Goal: Task Accomplishment & Management: Manage account settings

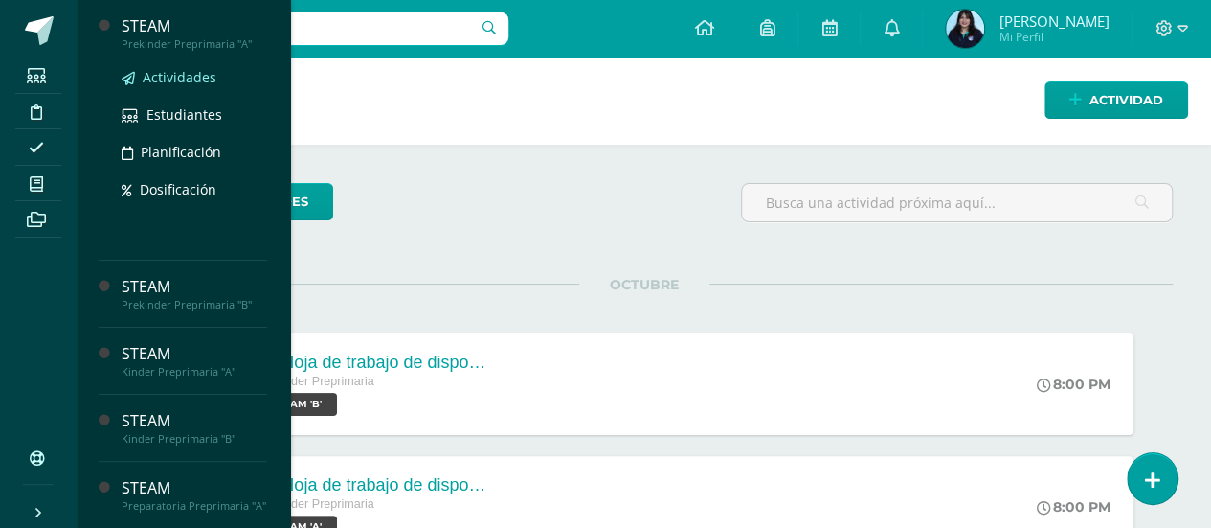
click at [166, 67] on link "Actividades" at bounding box center [195, 77] width 146 height 22
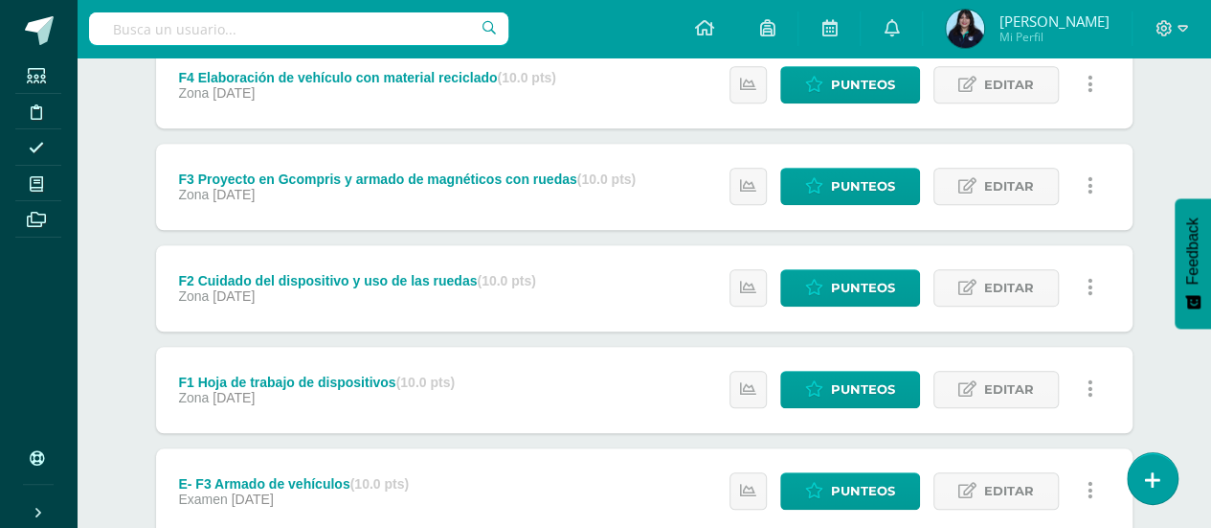
scroll to position [914, 0]
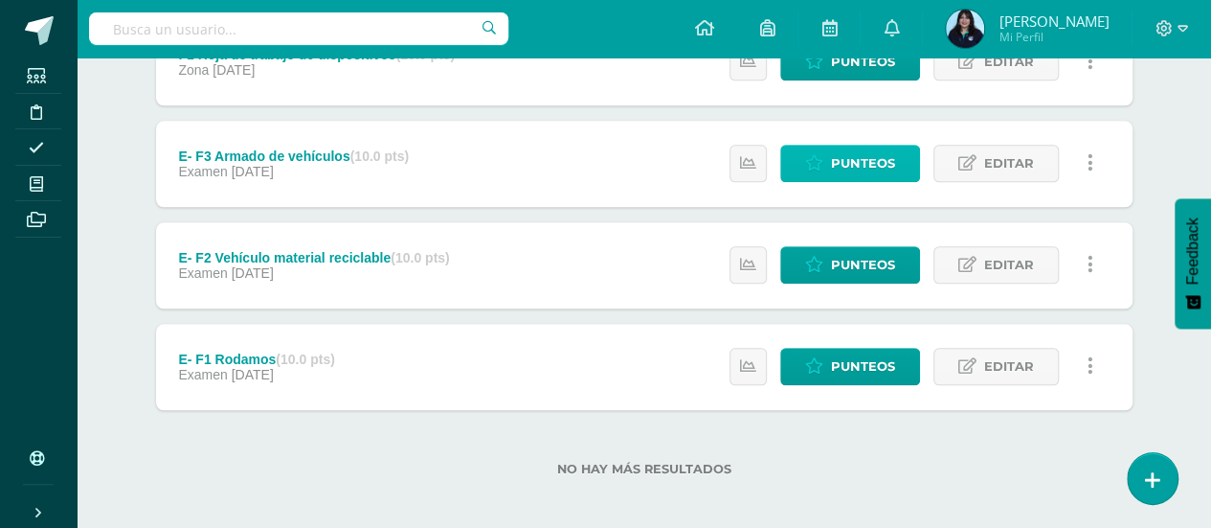
click at [846, 154] on span "Punteos" at bounding box center [863, 163] width 64 height 35
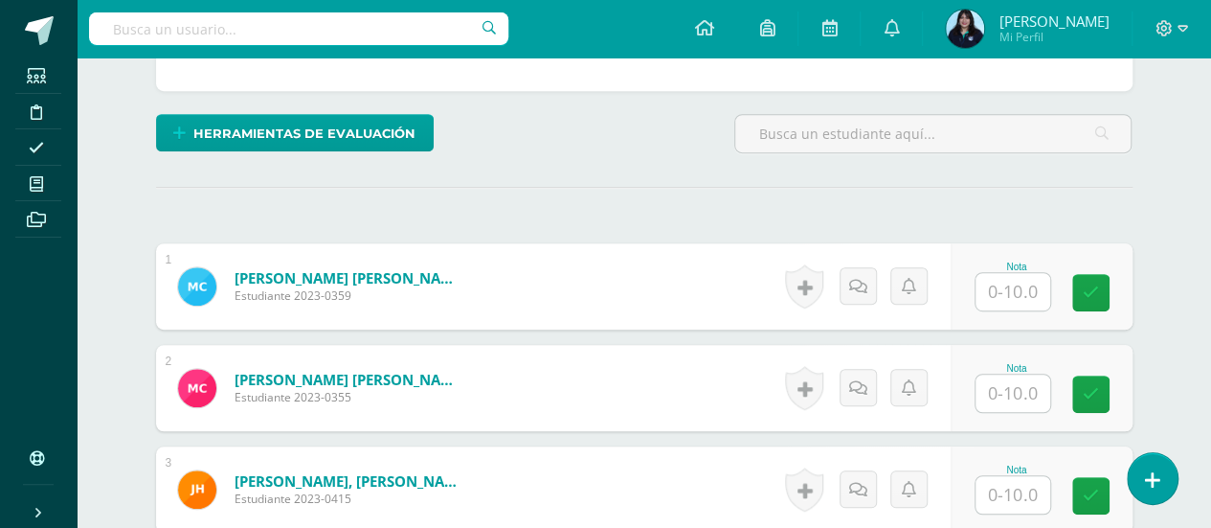
scroll to position [444, 0]
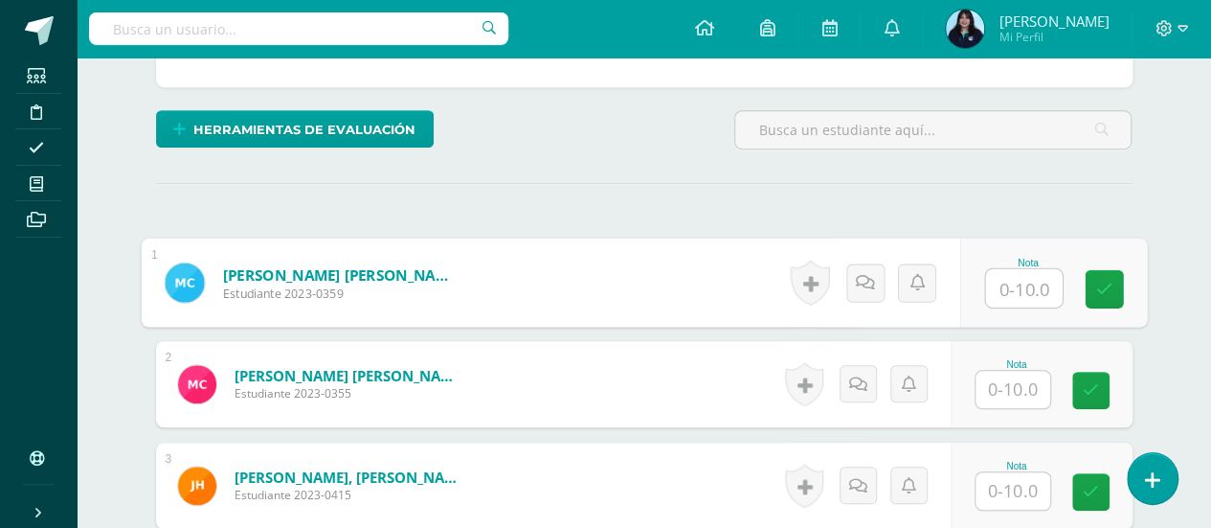
click at [1019, 281] on input "text" at bounding box center [1023, 288] width 77 height 38
type input "9"
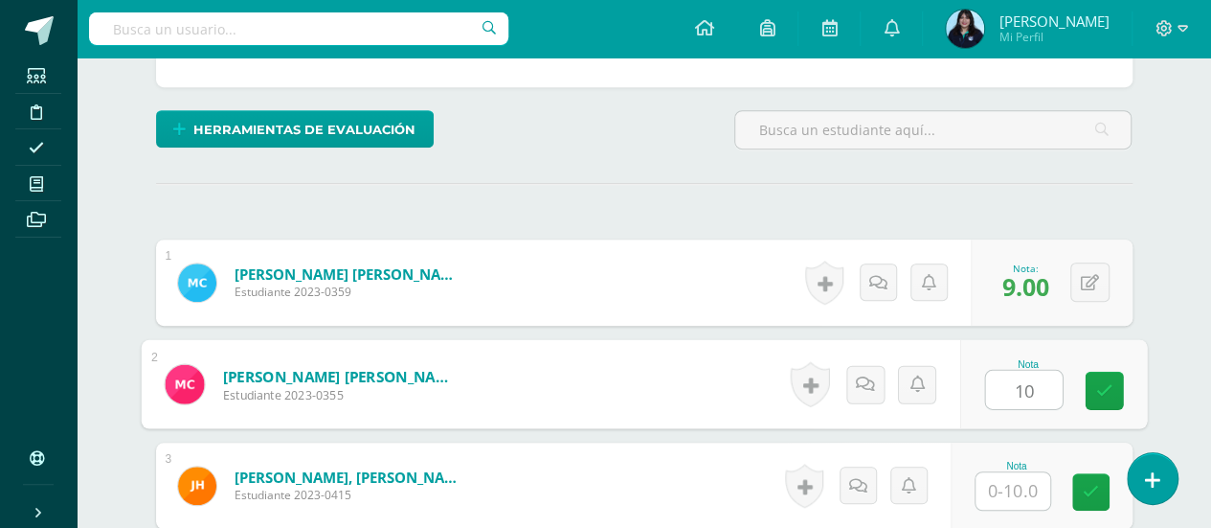
type input "10"
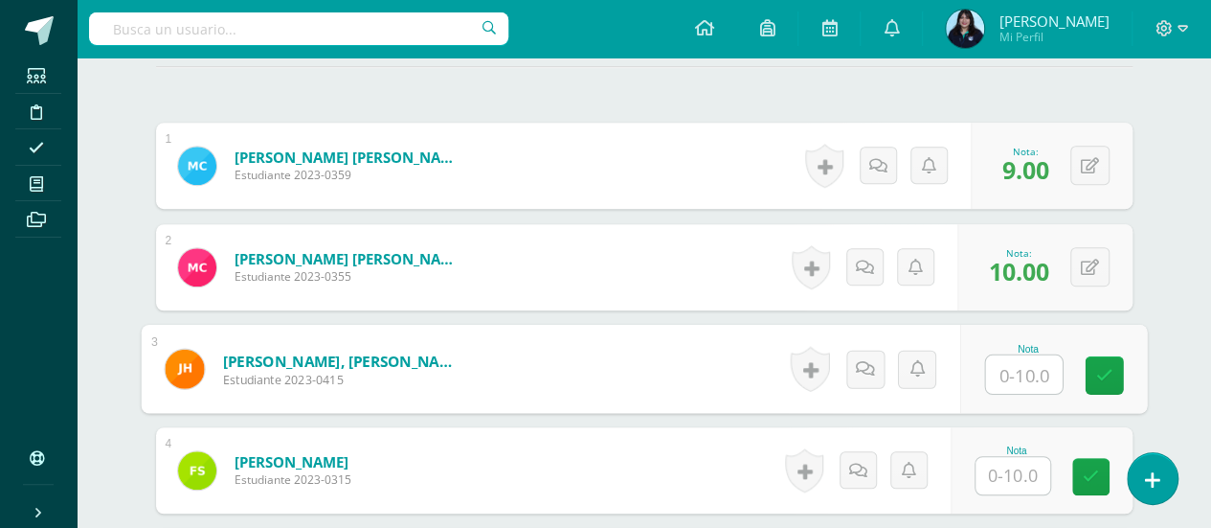
scroll to position [563, 0]
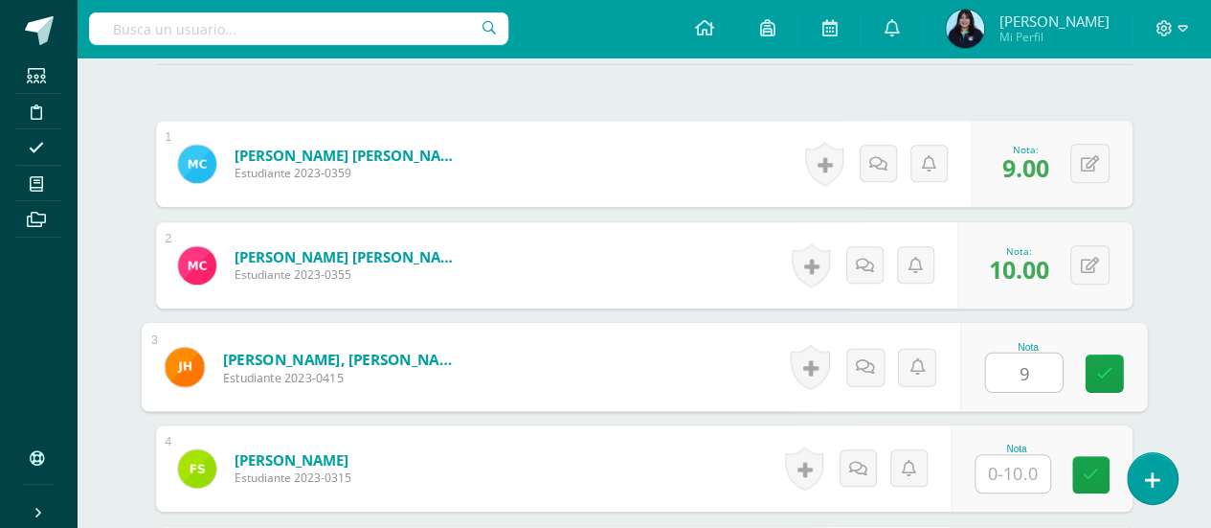
type input "9"
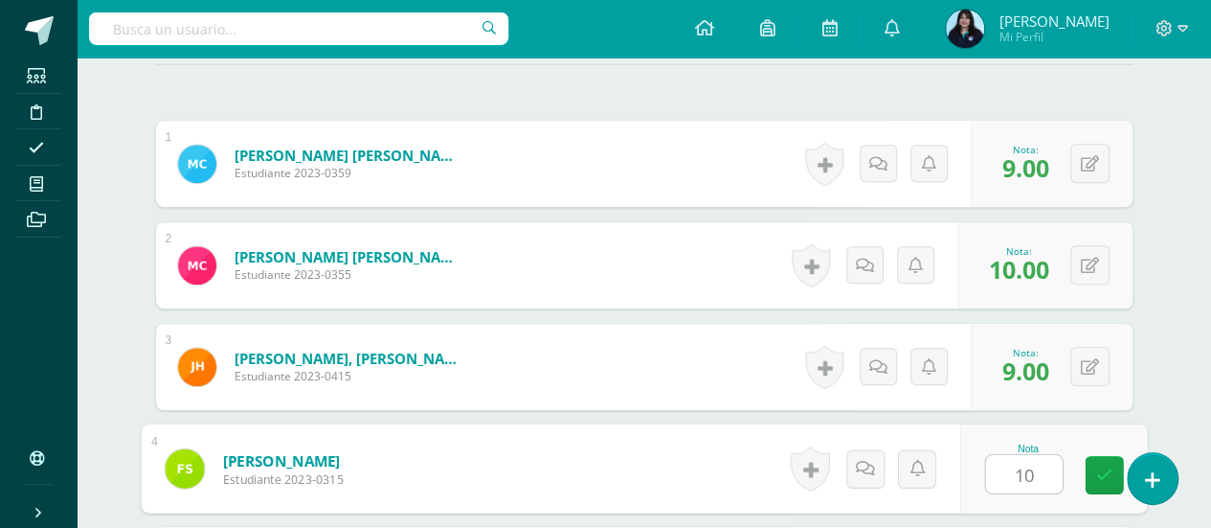
type input "10"
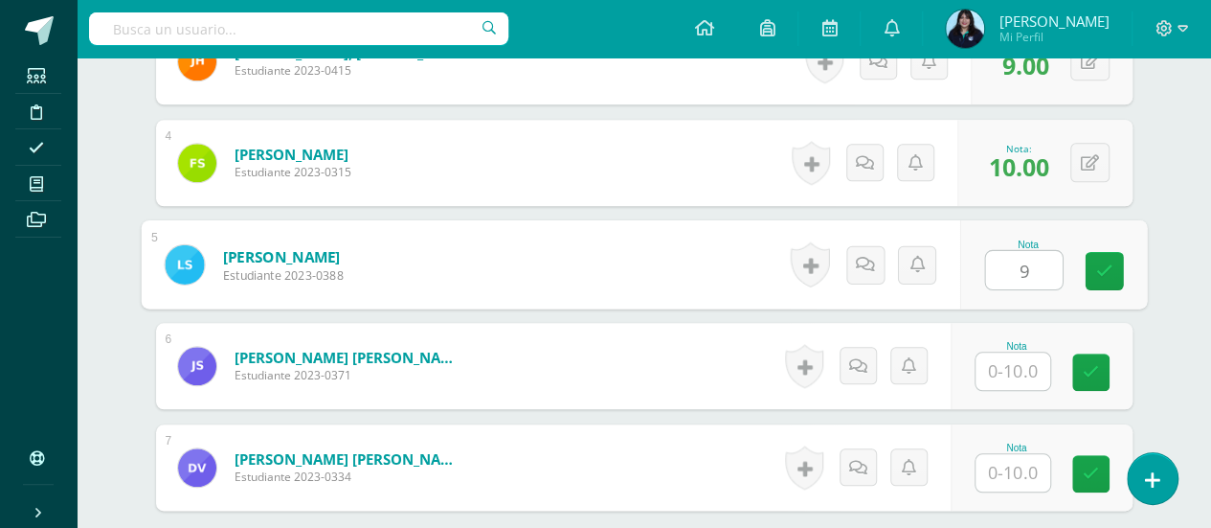
type input "9"
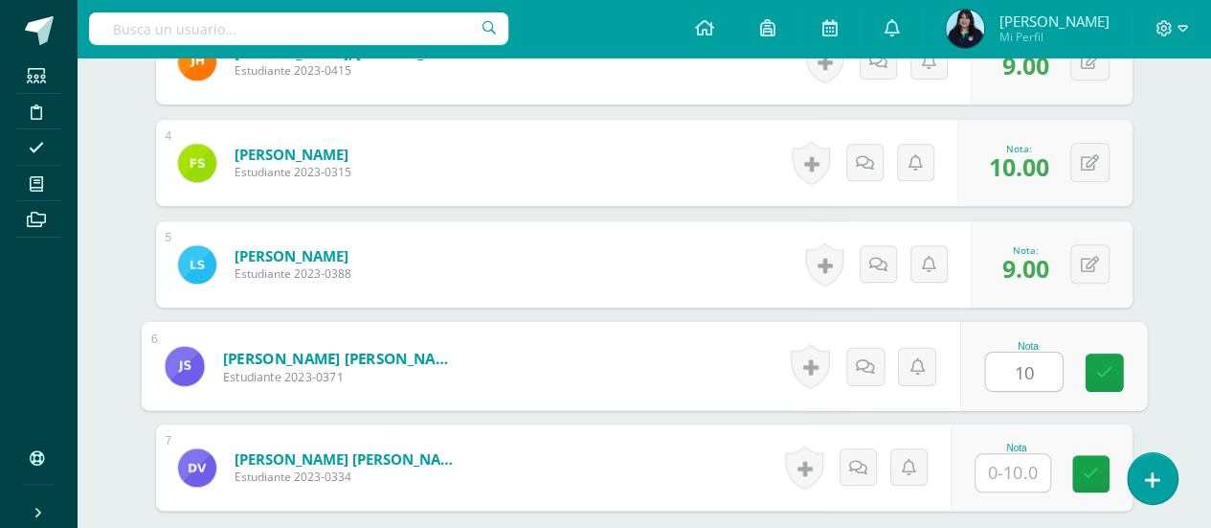
type input "10"
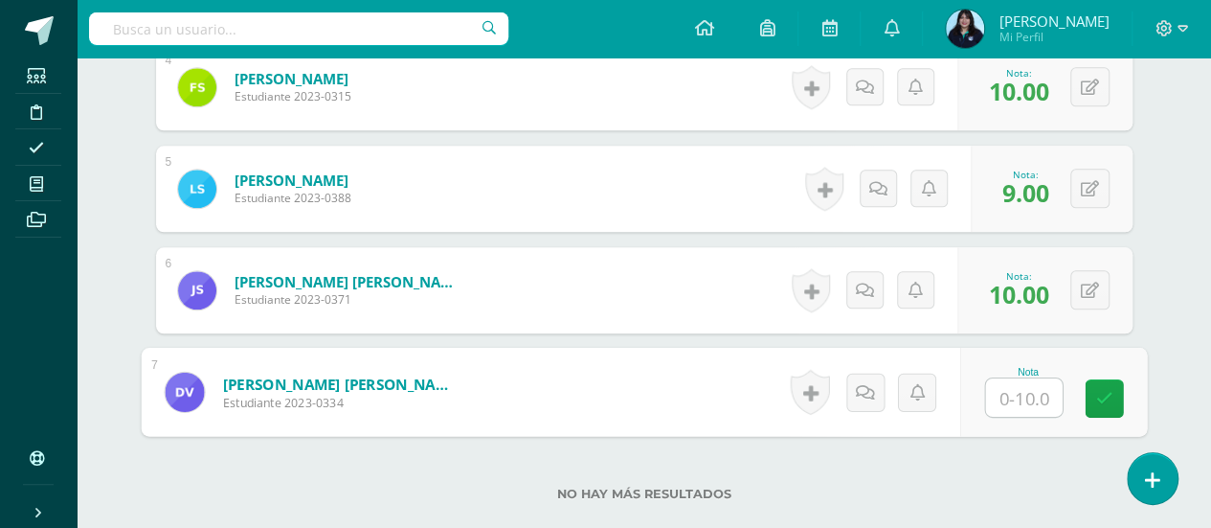
scroll to position [945, 0]
type input "9"
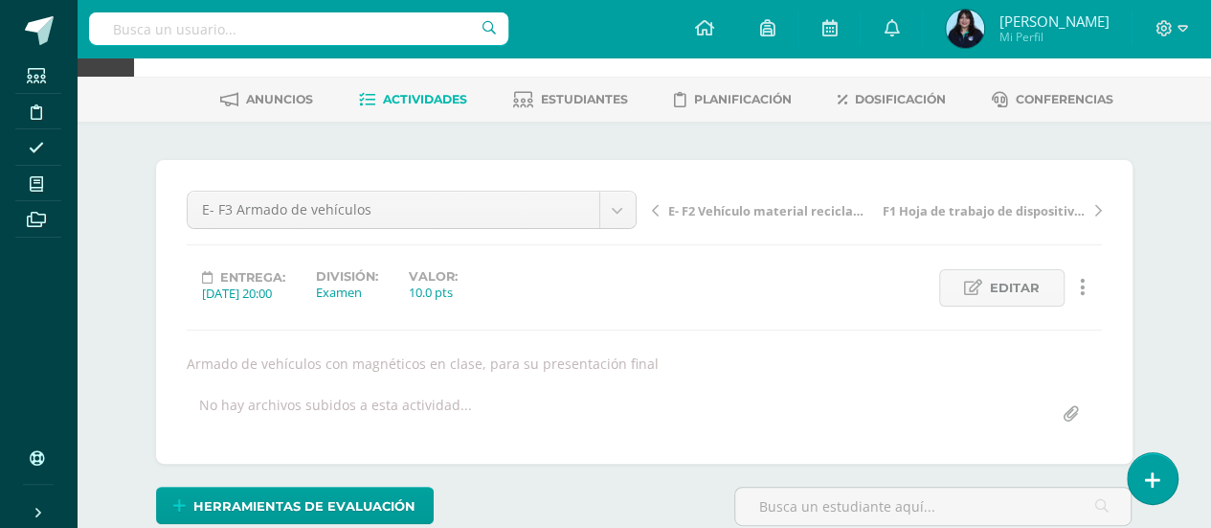
scroll to position [0, 0]
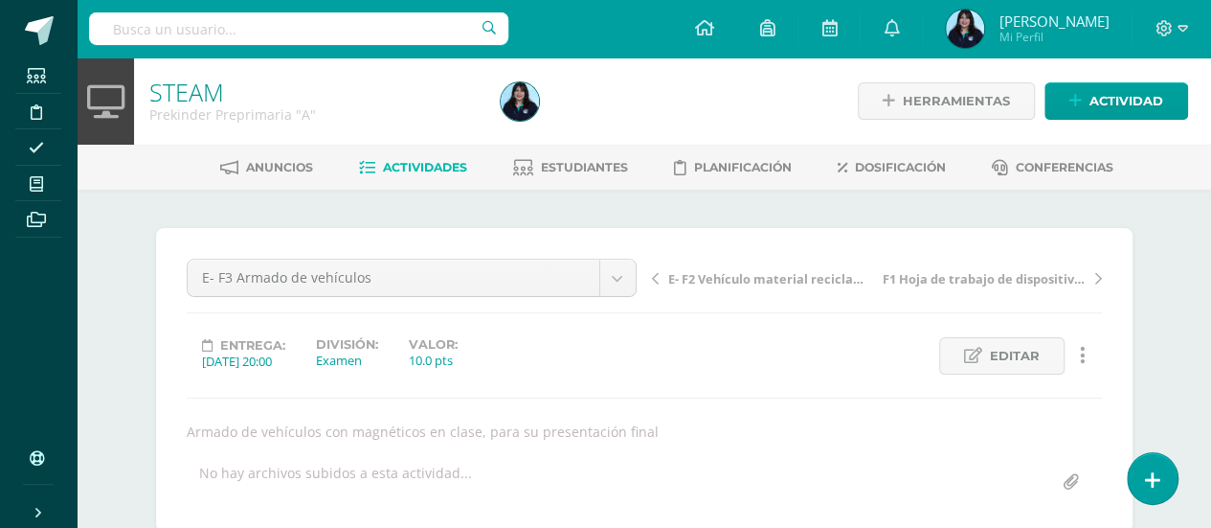
click at [432, 168] on span "Actividades" at bounding box center [425, 167] width 84 height 14
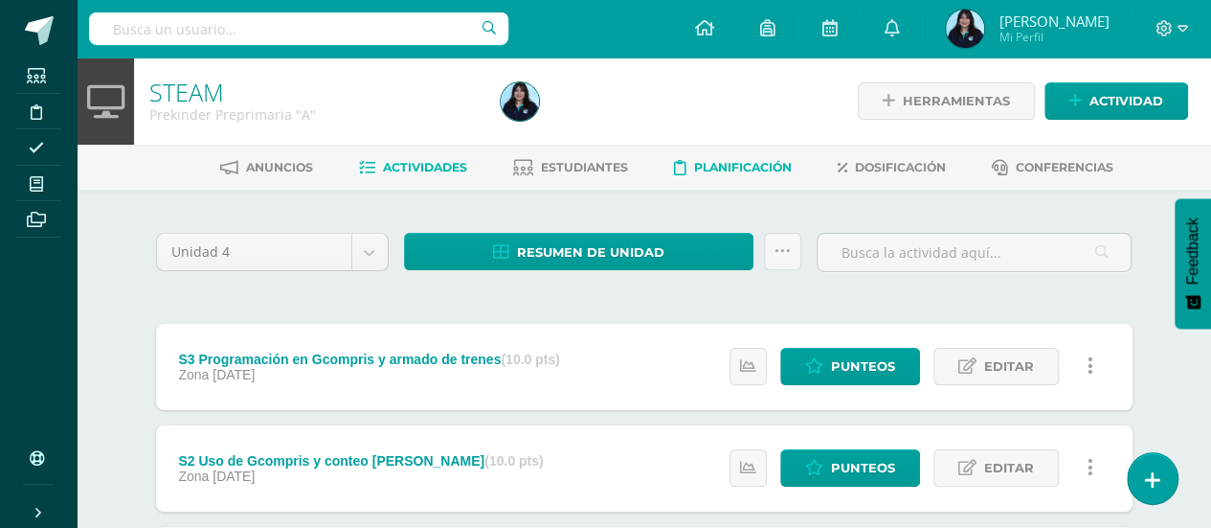
click at [728, 162] on span "Planificación" at bounding box center [743, 167] width 98 height 14
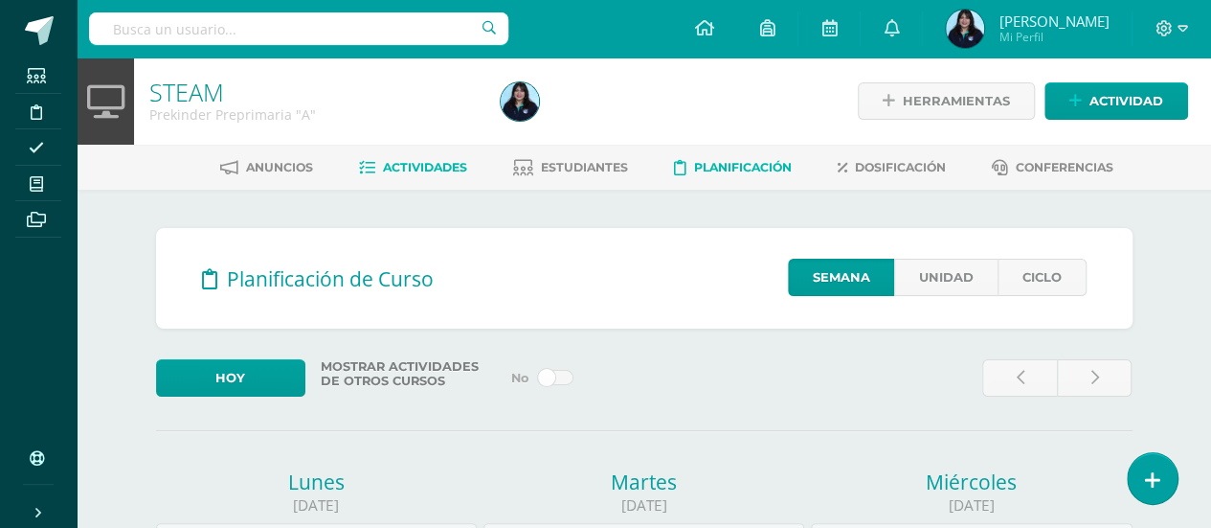
click at [431, 169] on span "Actividades" at bounding box center [425, 167] width 84 height 14
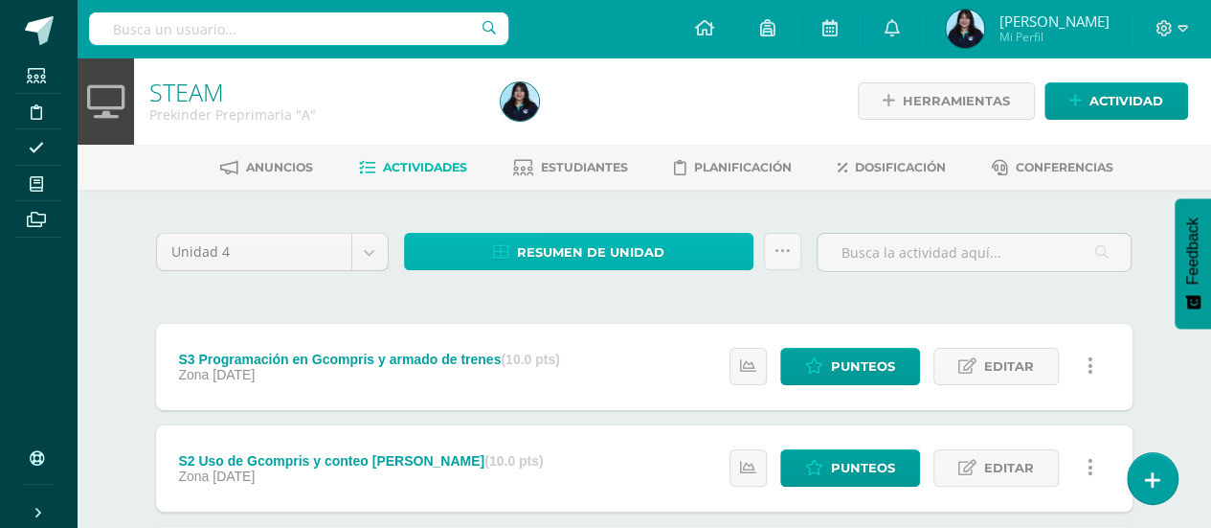
click at [590, 240] on span "Resumen de unidad" at bounding box center [590, 252] width 147 height 35
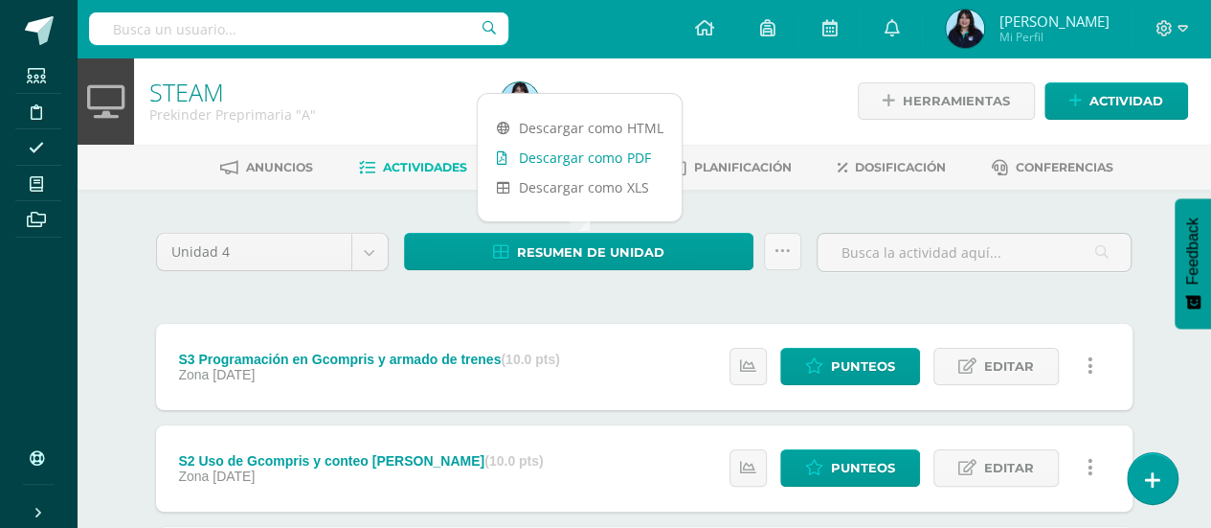
click at [610, 157] on link "Descargar como PDF" at bounding box center [580, 158] width 204 height 30
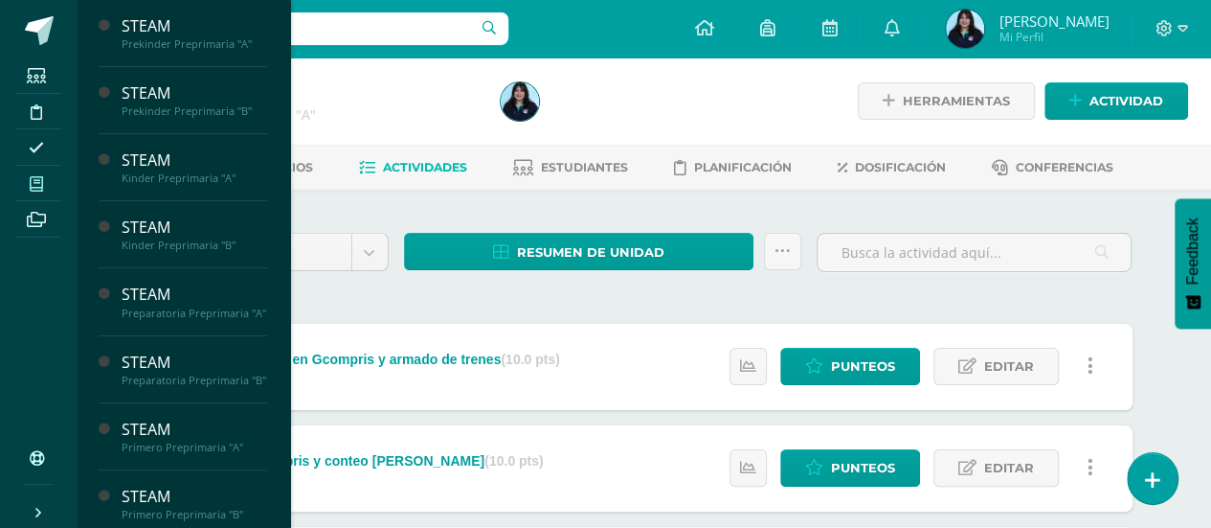
click at [36, 185] on icon at bounding box center [36, 183] width 13 height 15
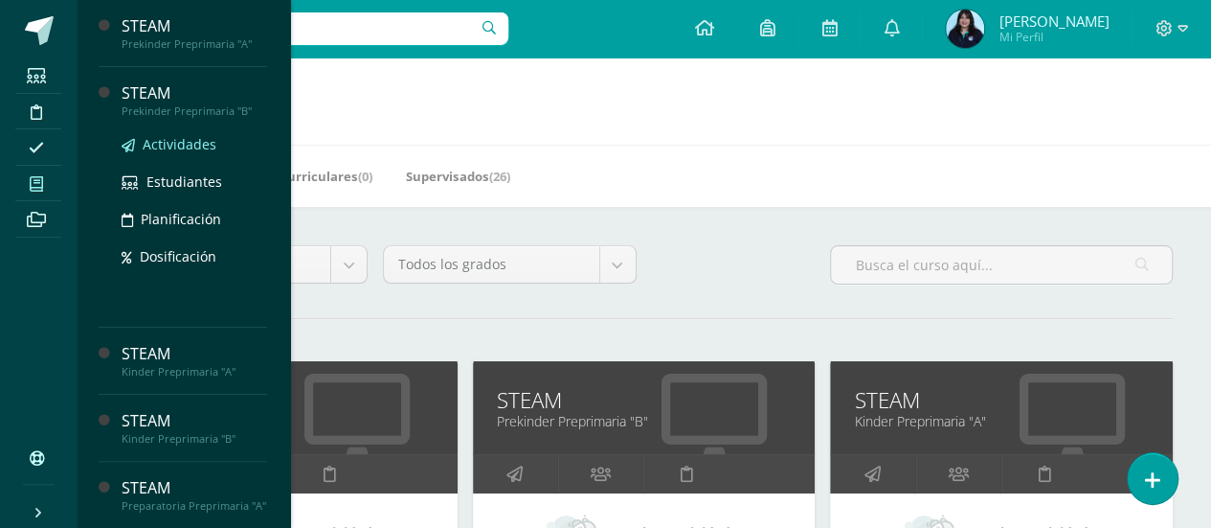
click at [173, 139] on span "Actividades" at bounding box center [180, 144] width 74 height 18
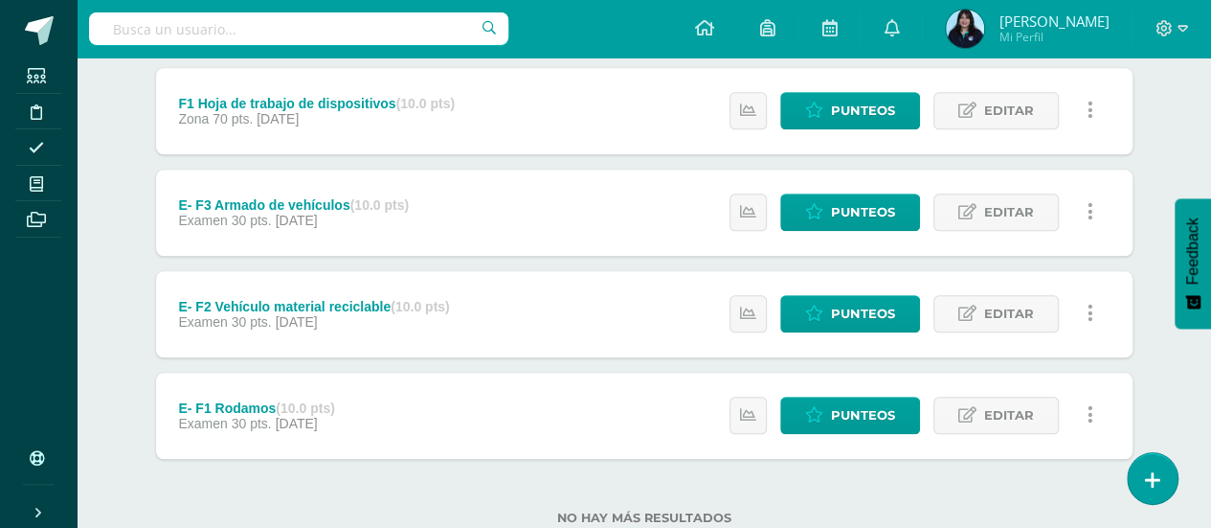
scroll to position [867, 0]
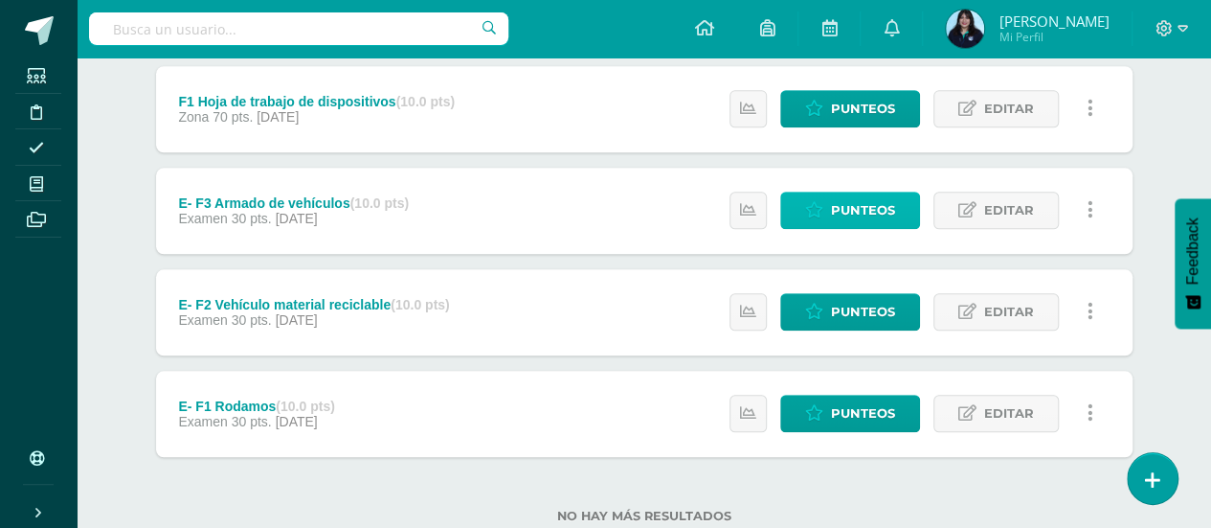
click at [860, 194] on span "Punteos" at bounding box center [863, 209] width 64 height 35
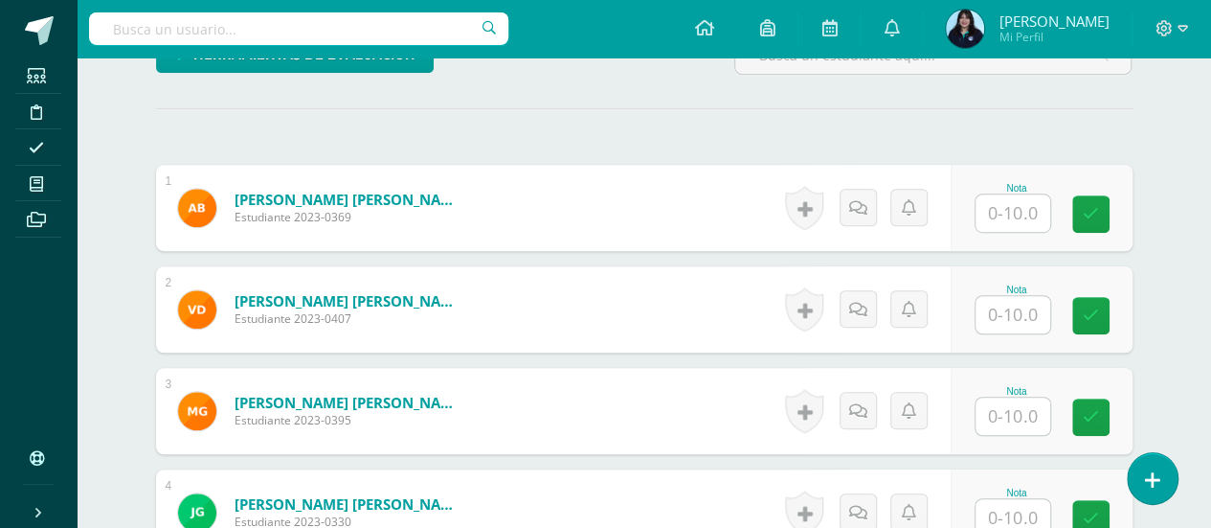
scroll to position [521, 0]
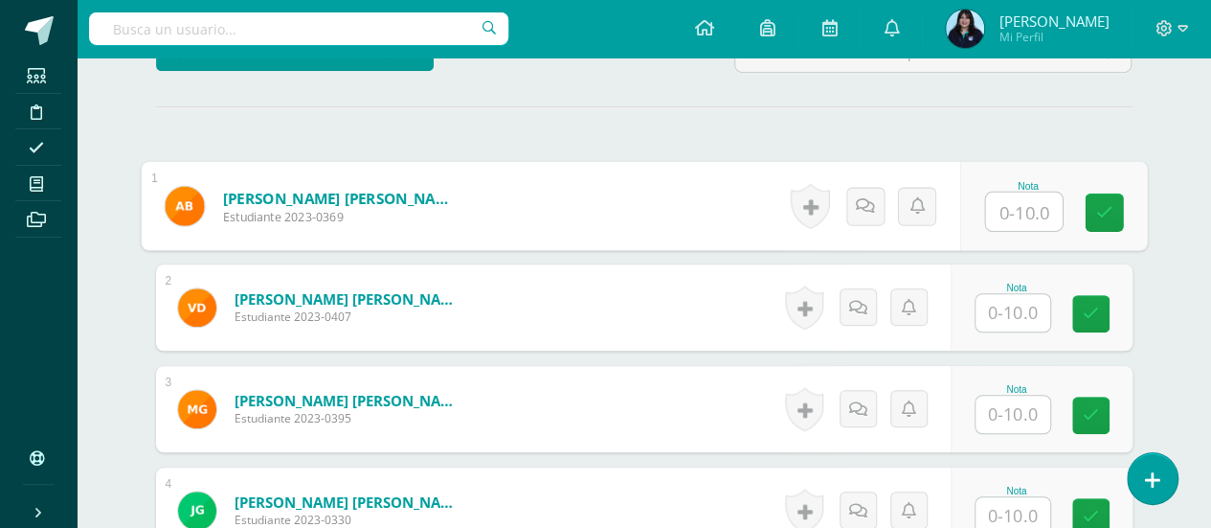
click at [1005, 218] on input "text" at bounding box center [1023, 211] width 77 height 38
type input "8"
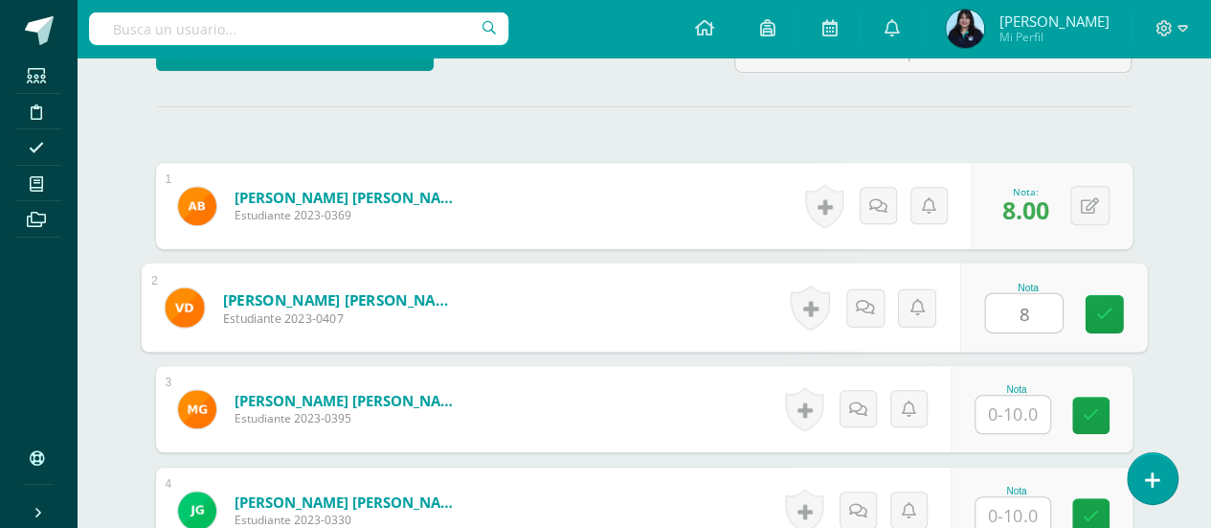
type input "8"
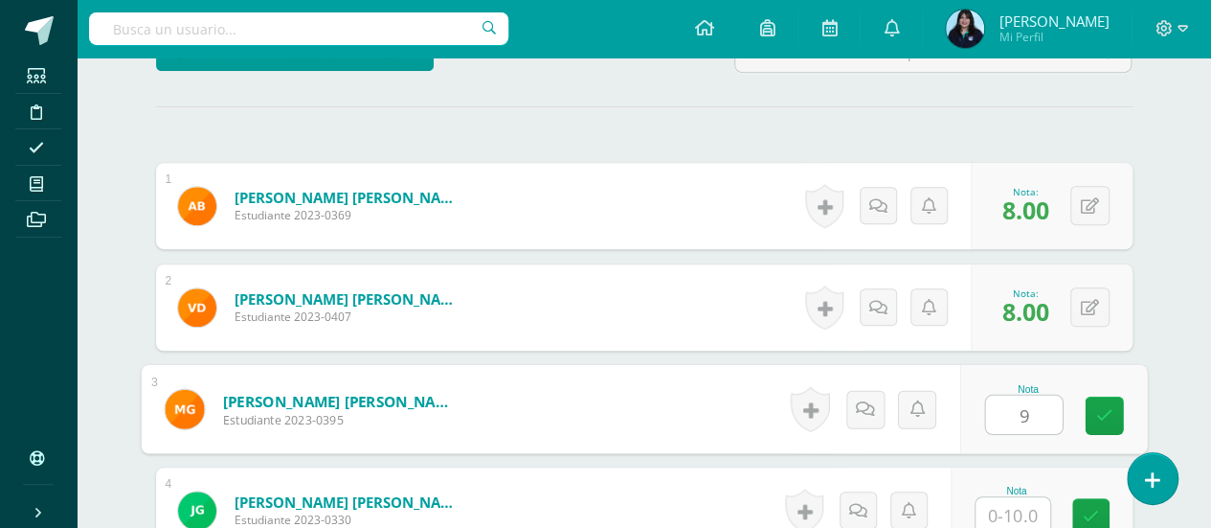
type input "9"
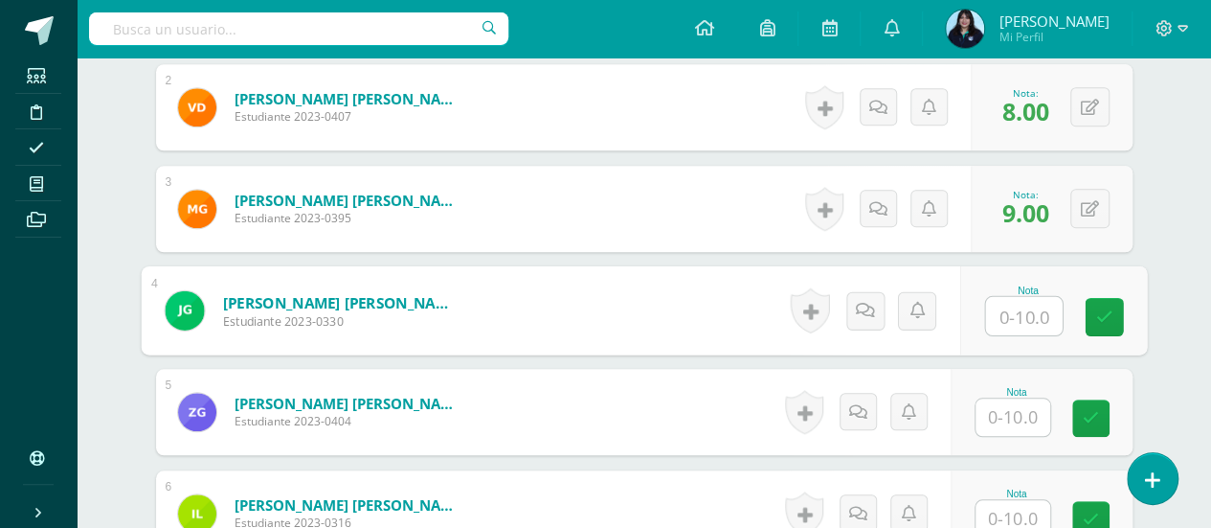
scroll to position [723, 0]
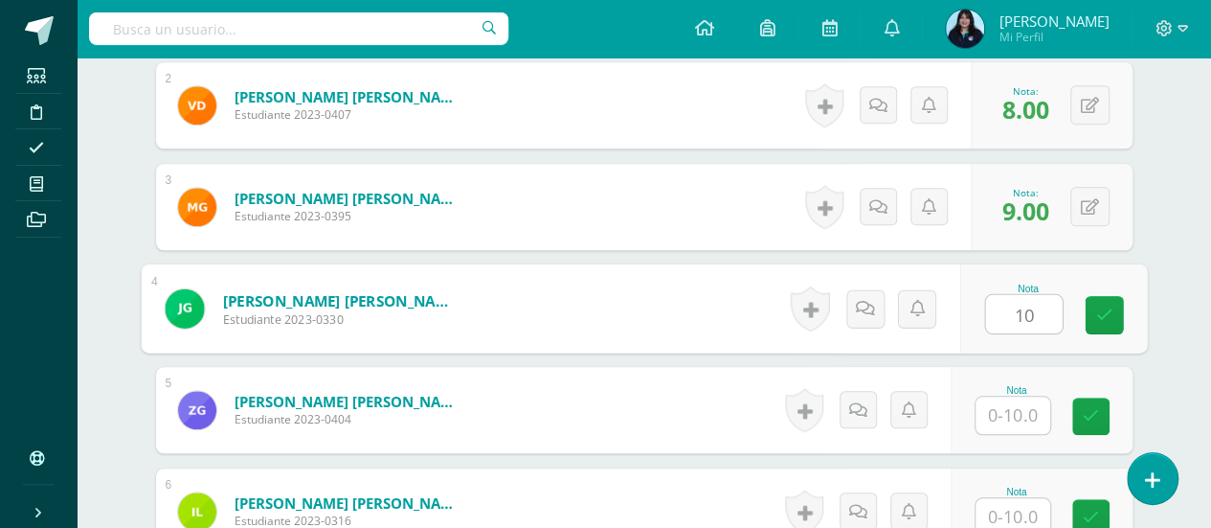
type input "10"
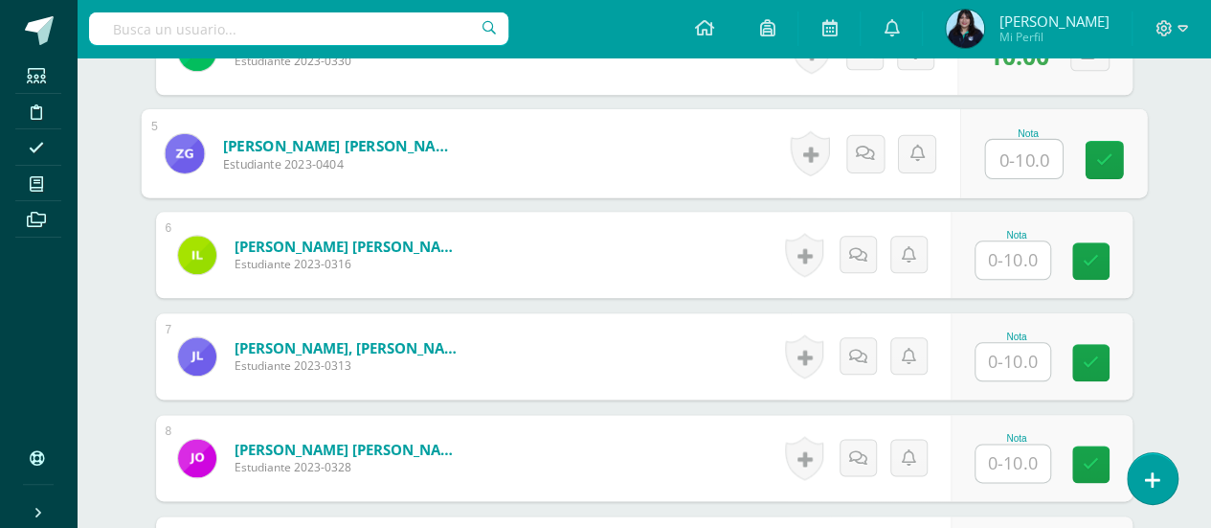
scroll to position [990, 0]
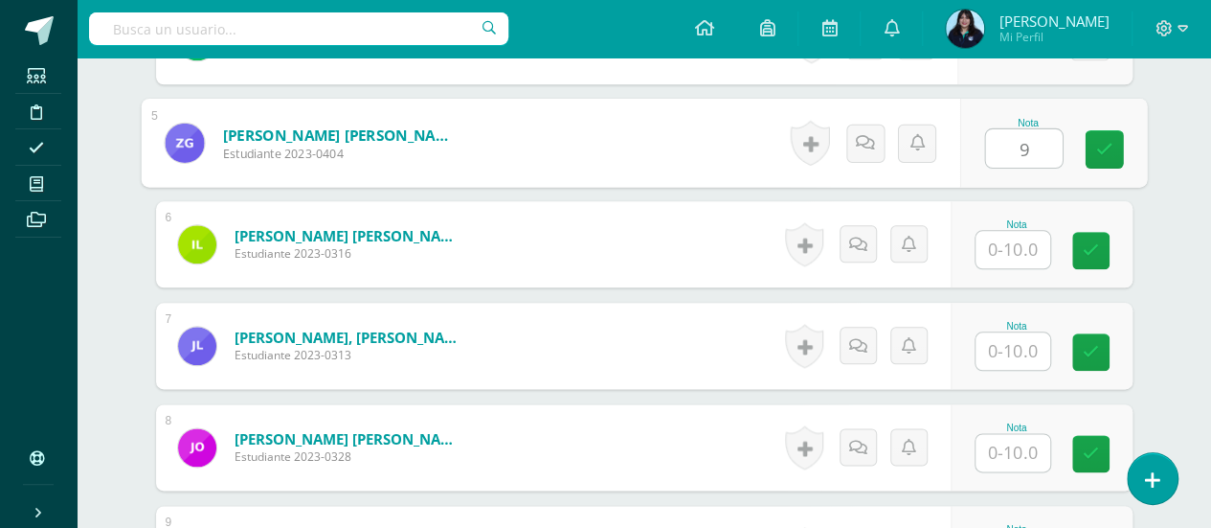
type input "9"
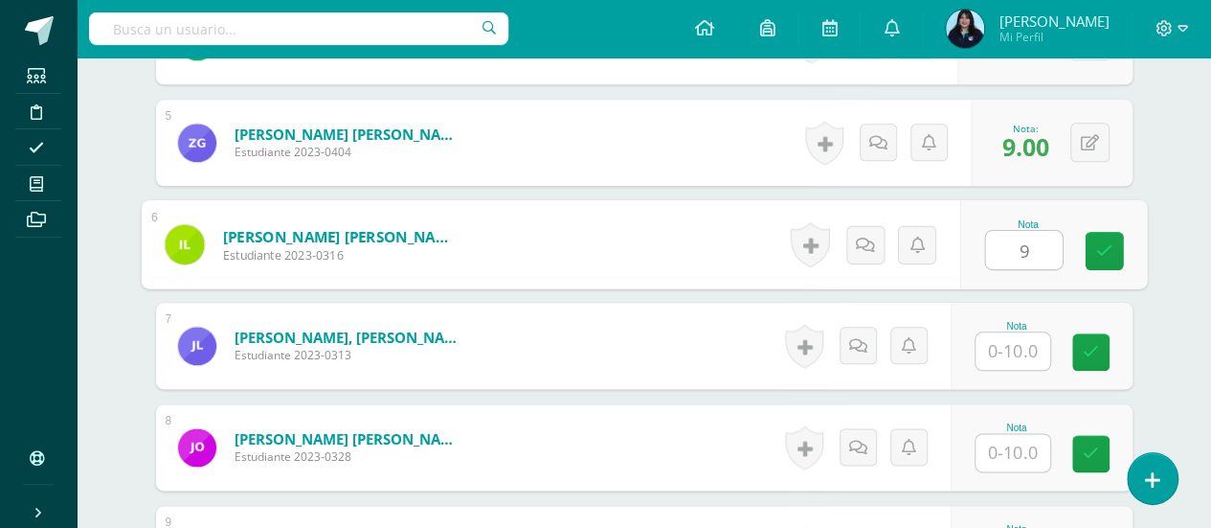
type input "9"
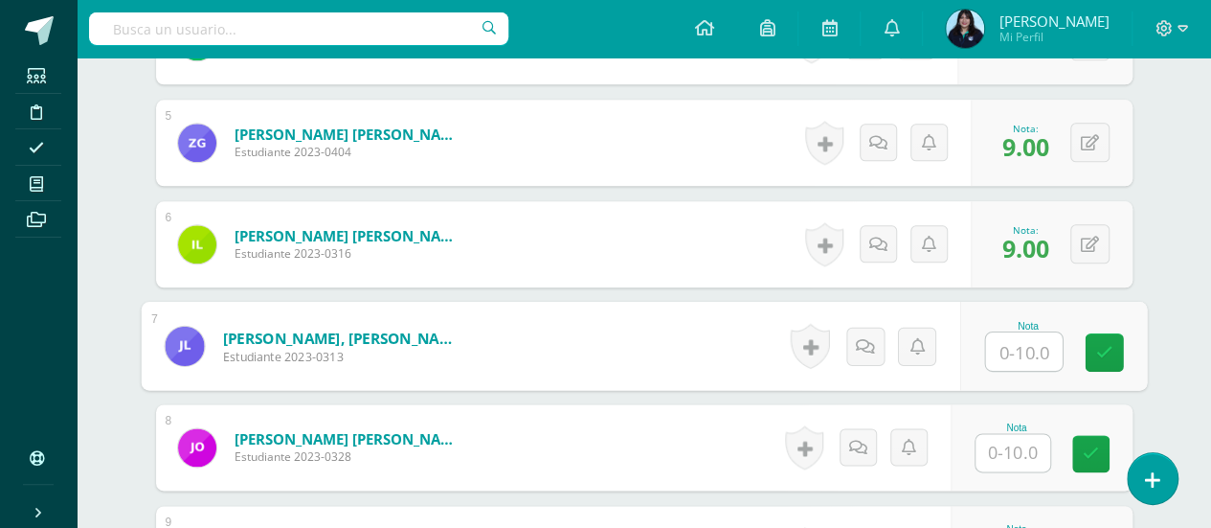
type input "9"
type input "10"
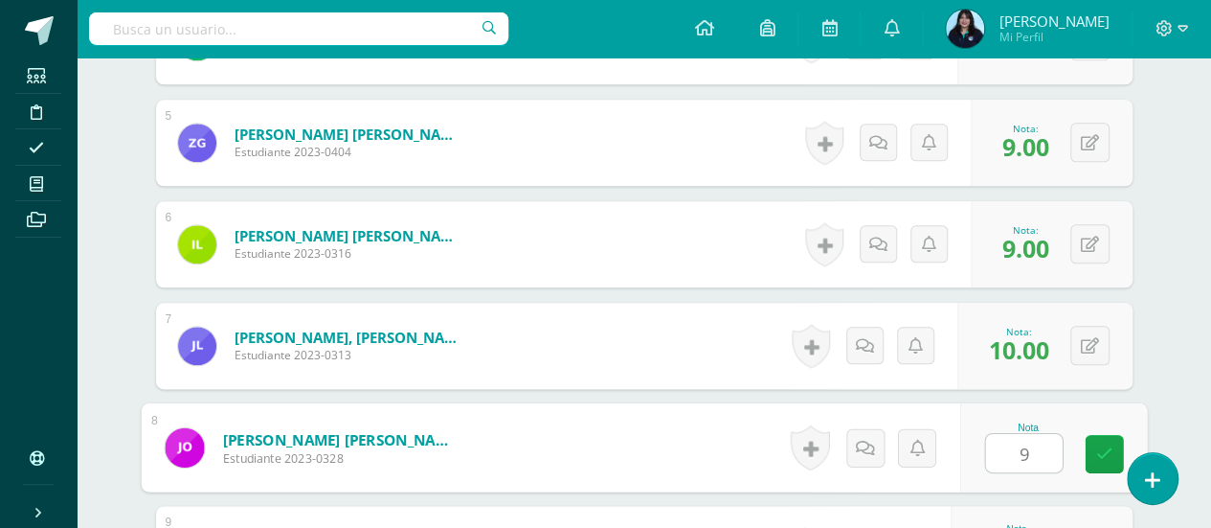
type input "9"
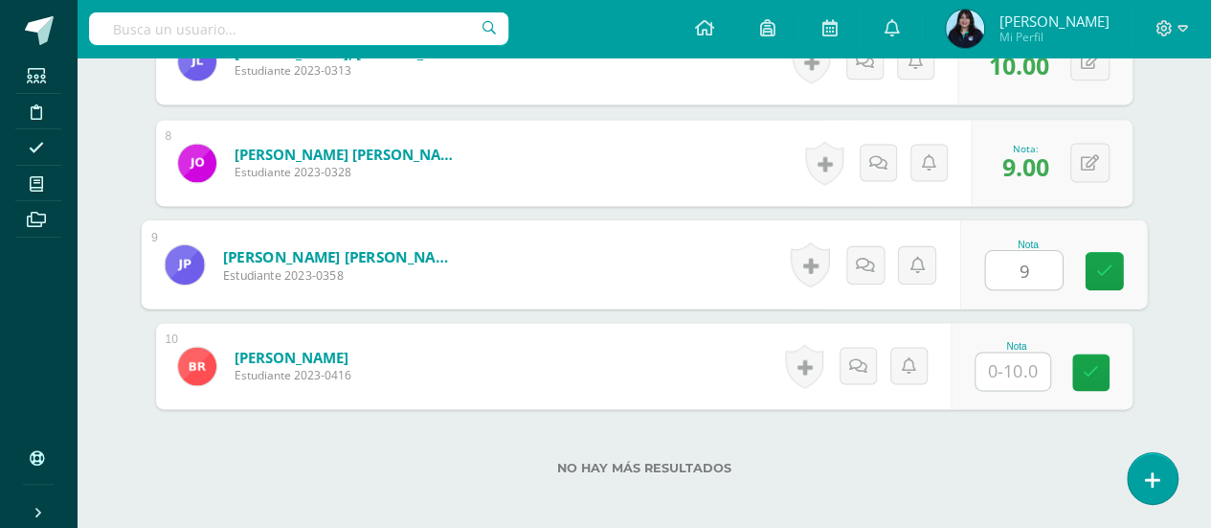
type input "9"
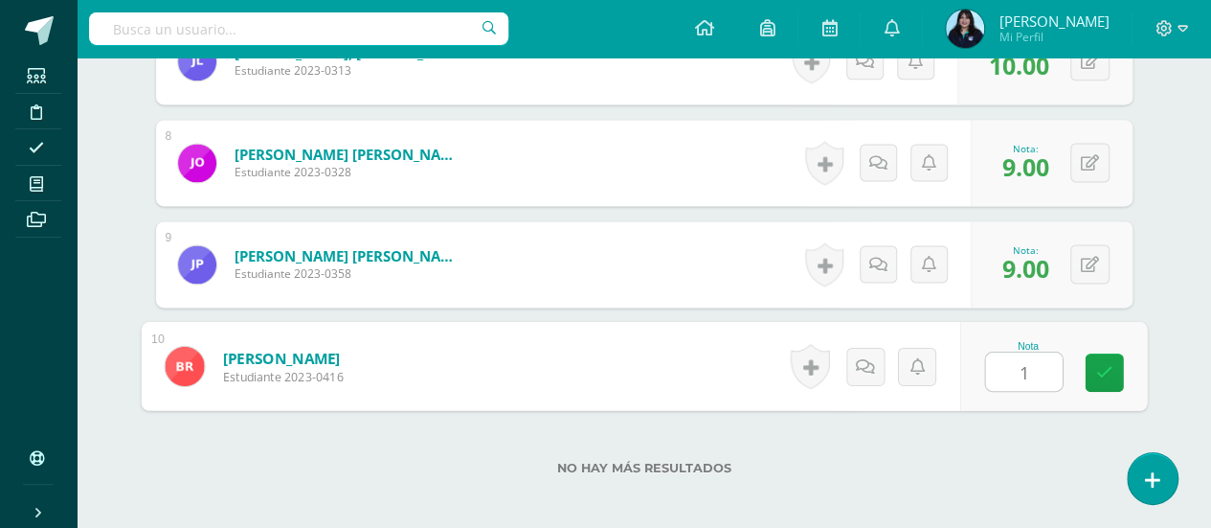
type input "10"
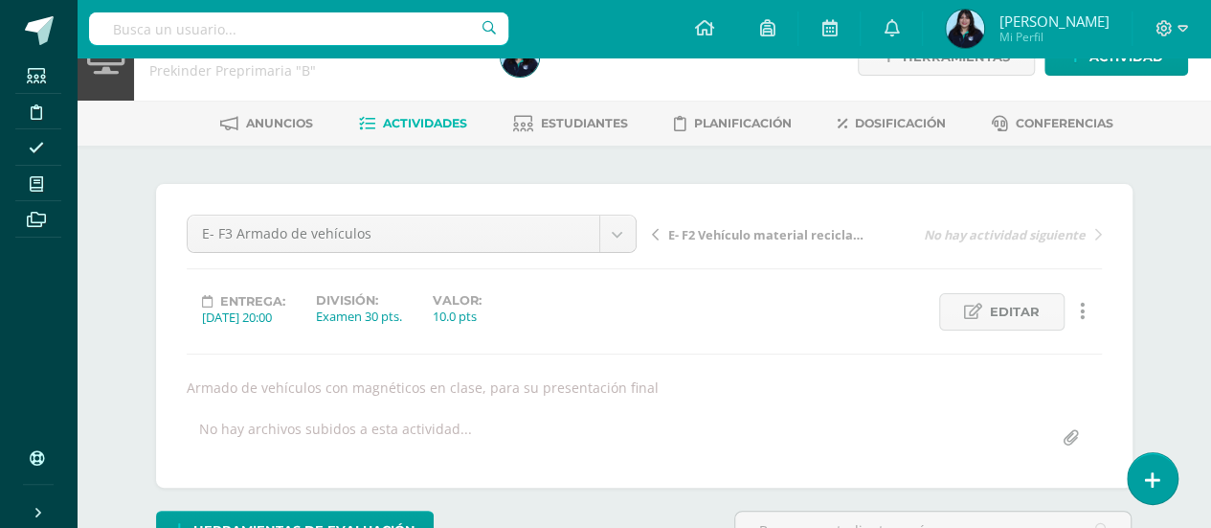
scroll to position [0, 0]
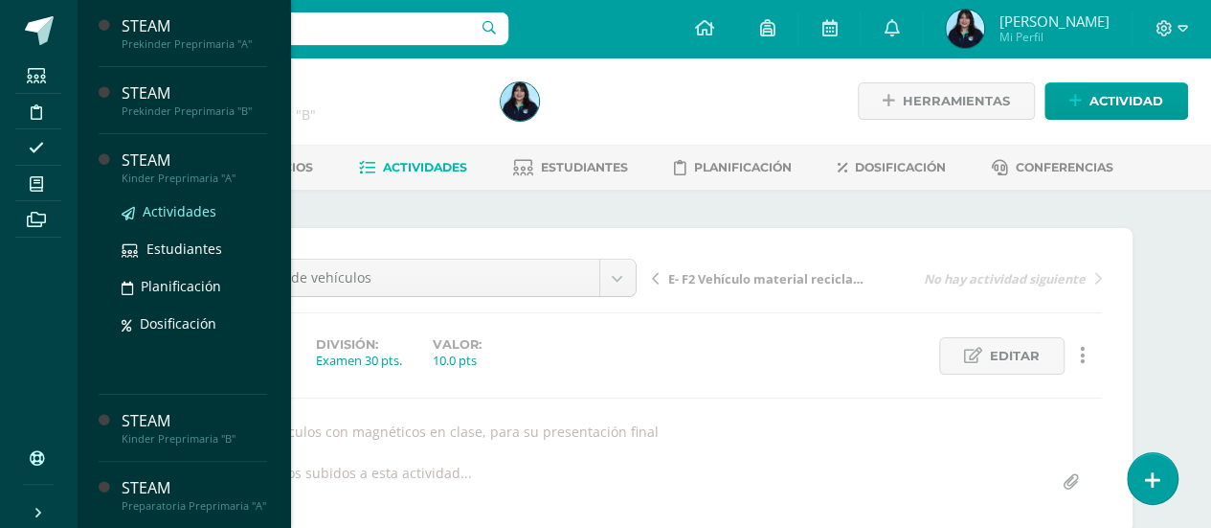
click at [183, 206] on span "Actividades" at bounding box center [180, 211] width 74 height 18
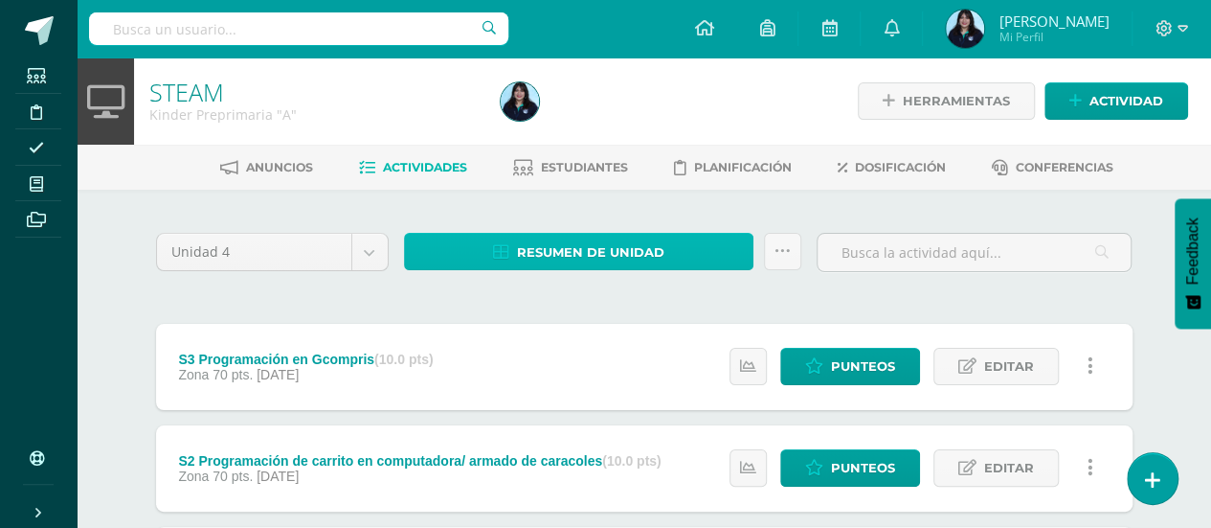
click at [621, 248] on span "Resumen de unidad" at bounding box center [590, 252] width 147 height 35
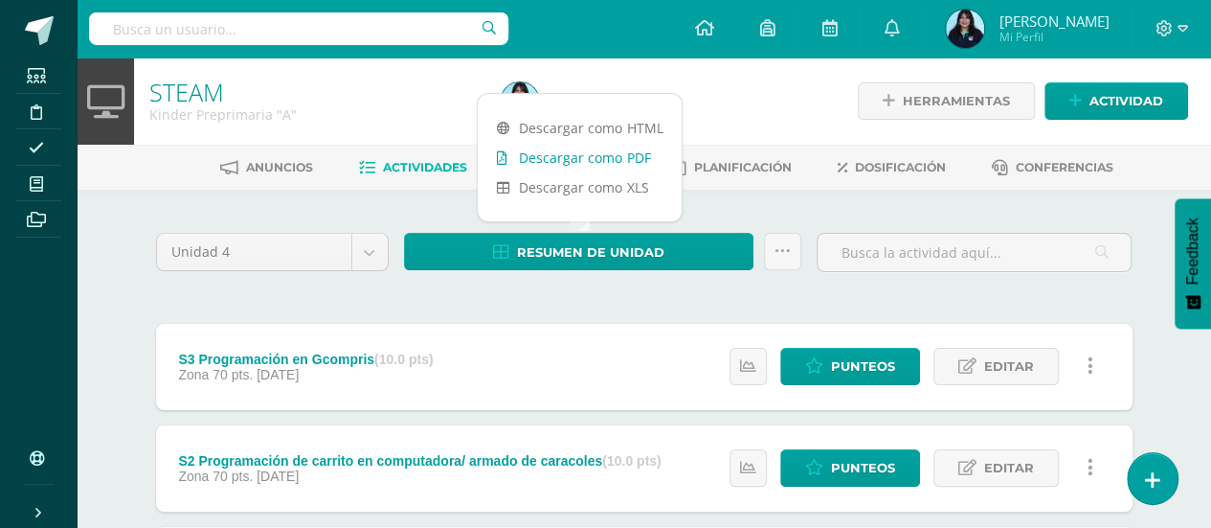
click at [617, 156] on link "Descargar como PDF" at bounding box center [580, 158] width 204 height 30
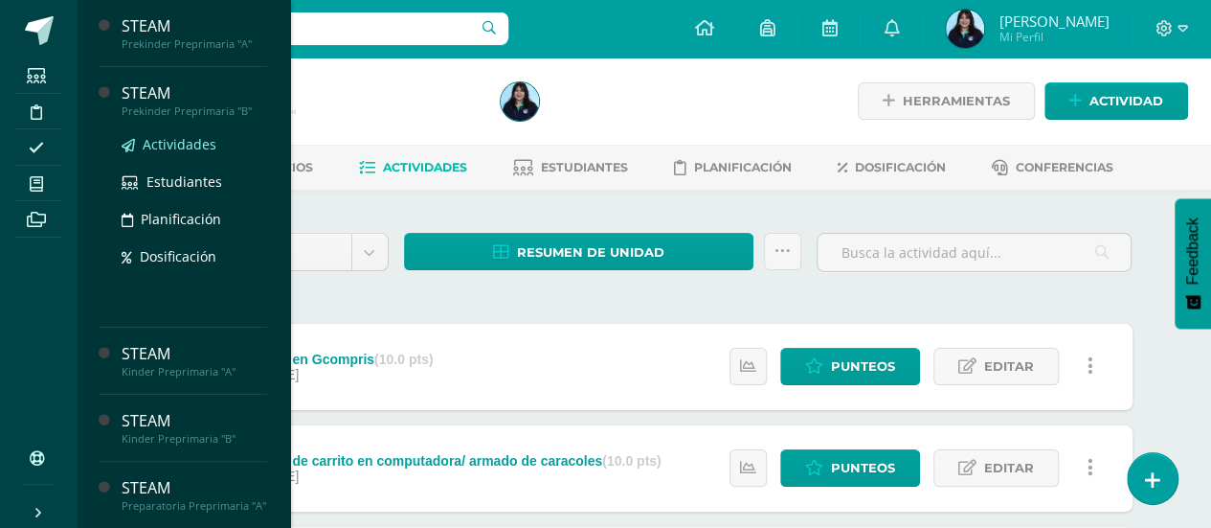
click at [186, 135] on span "Actividades" at bounding box center [180, 144] width 74 height 18
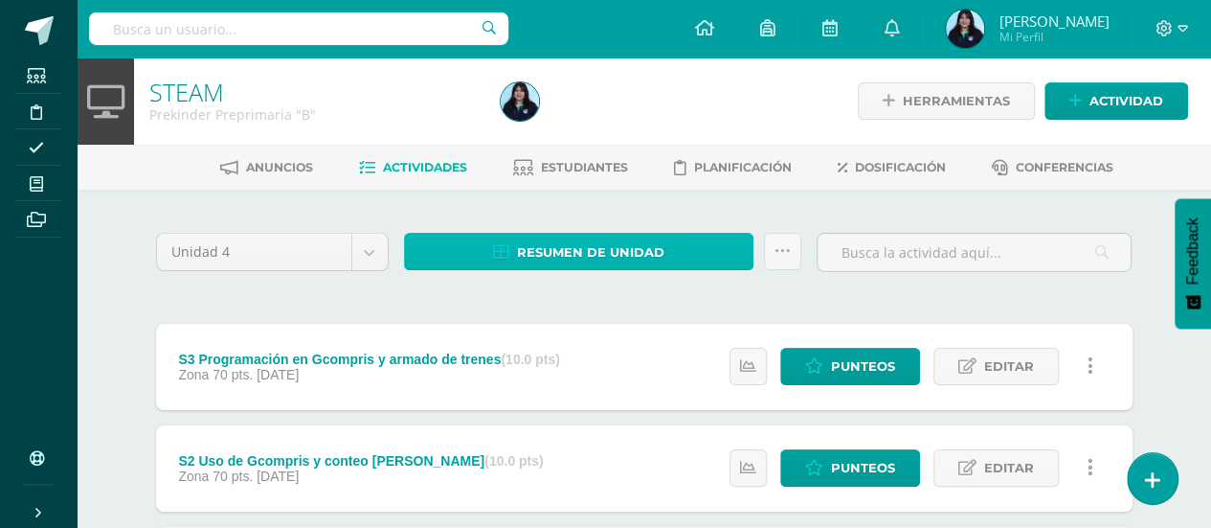
click at [573, 259] on span "Resumen de unidad" at bounding box center [590, 252] width 147 height 35
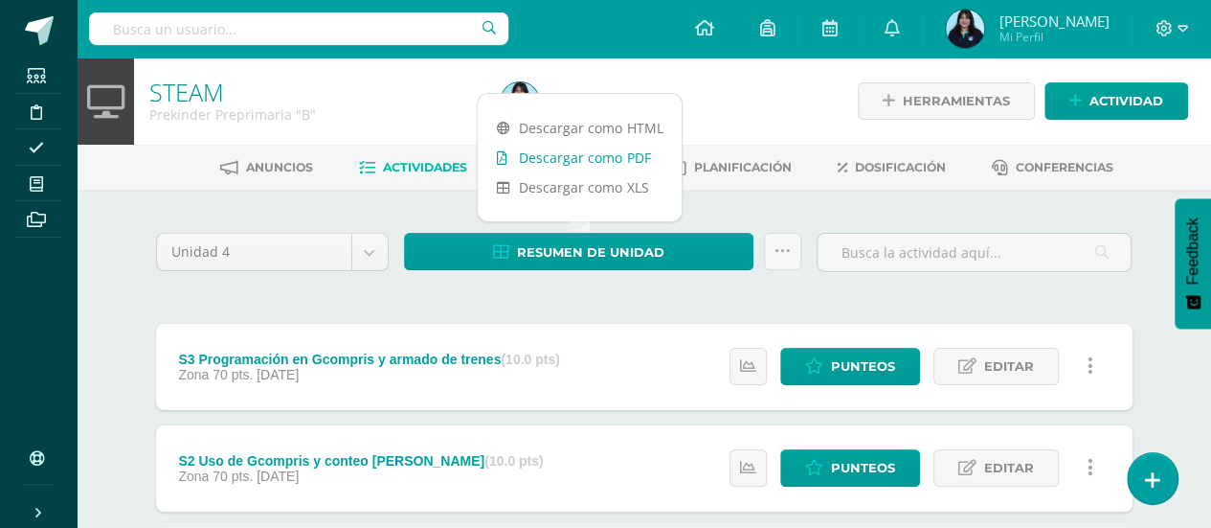
click at [581, 162] on link "Descargar como PDF" at bounding box center [580, 158] width 204 height 30
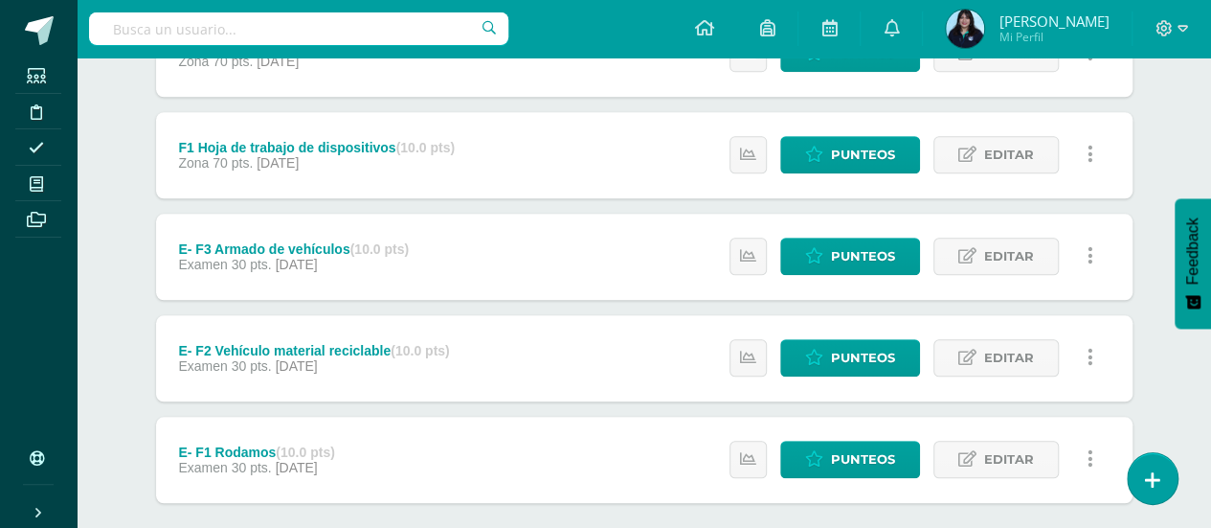
scroll to position [822, 0]
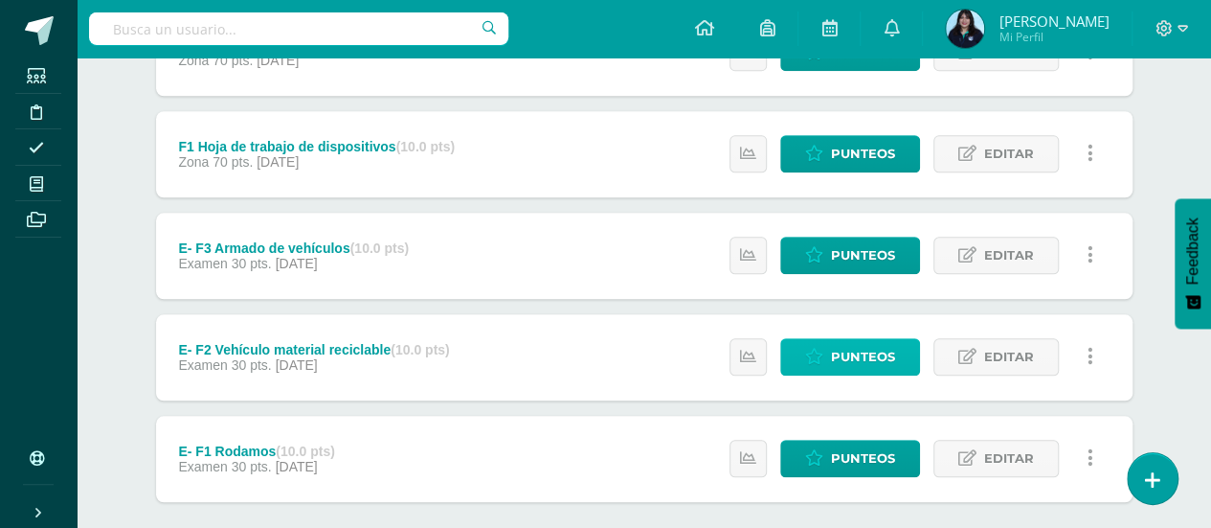
click at [823, 359] on icon at bounding box center [814, 357] width 18 height 16
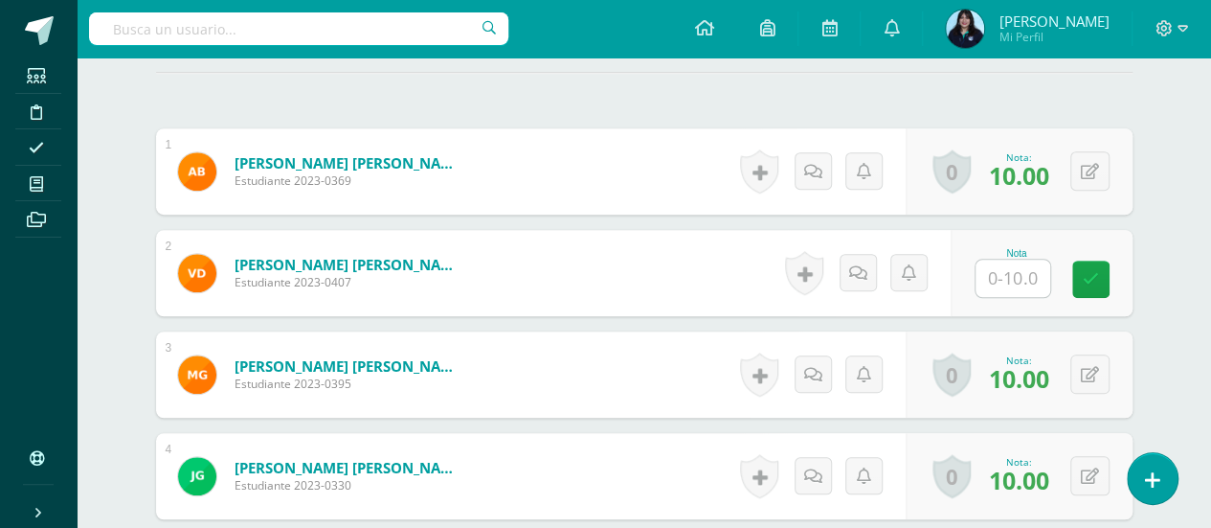
scroll to position [555, 0]
click at [1018, 282] on input "text" at bounding box center [1013, 277] width 75 height 37
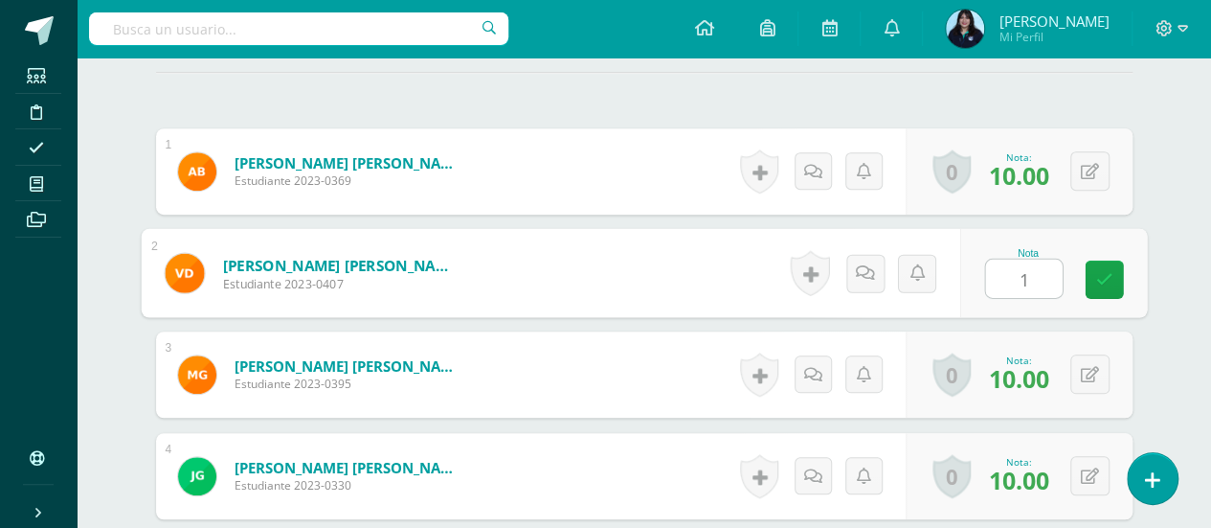
type input "10"
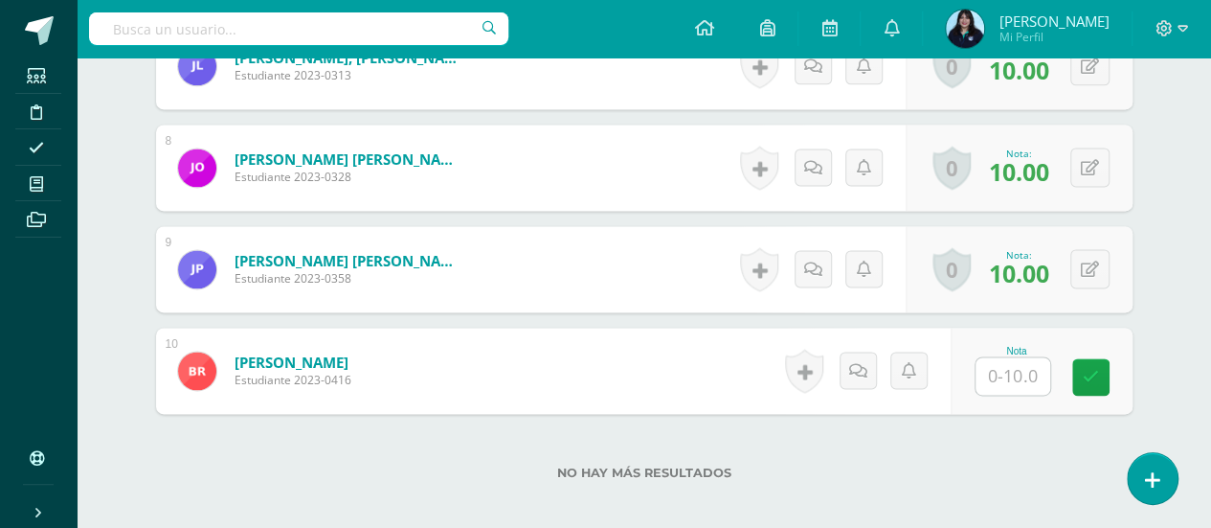
scroll to position [1270, 0]
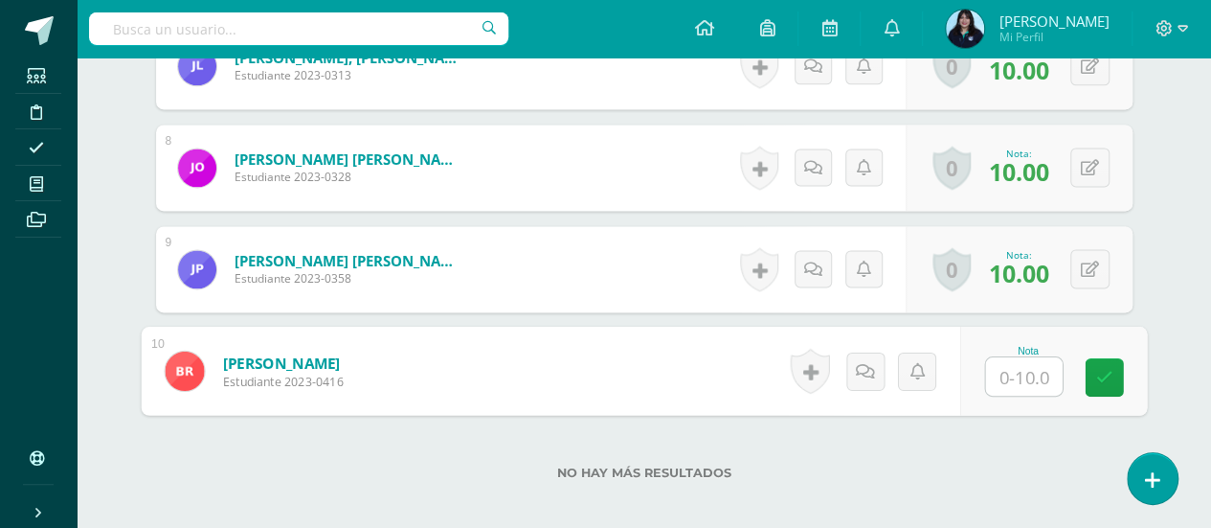
click at [1021, 372] on input "text" at bounding box center [1023, 376] width 77 height 38
type input "10"
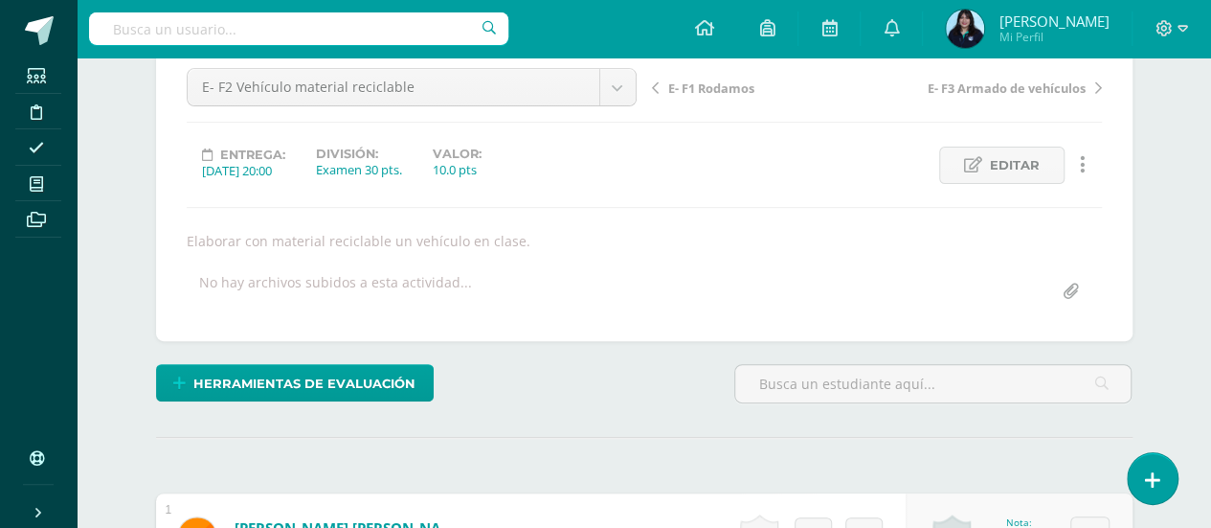
scroll to position [0, 0]
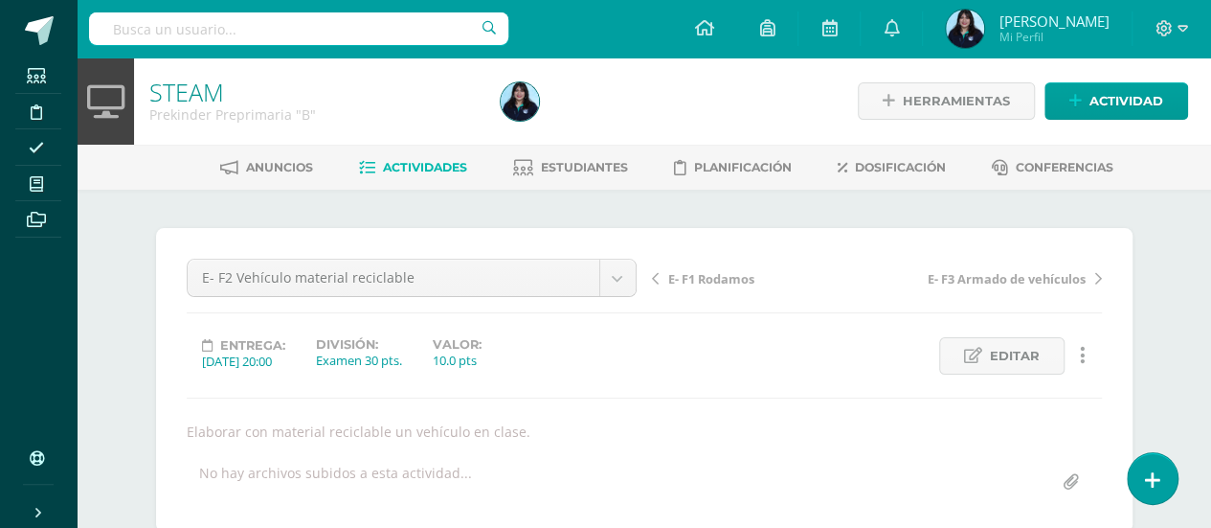
click at [426, 167] on span "Actividades" at bounding box center [425, 167] width 84 height 14
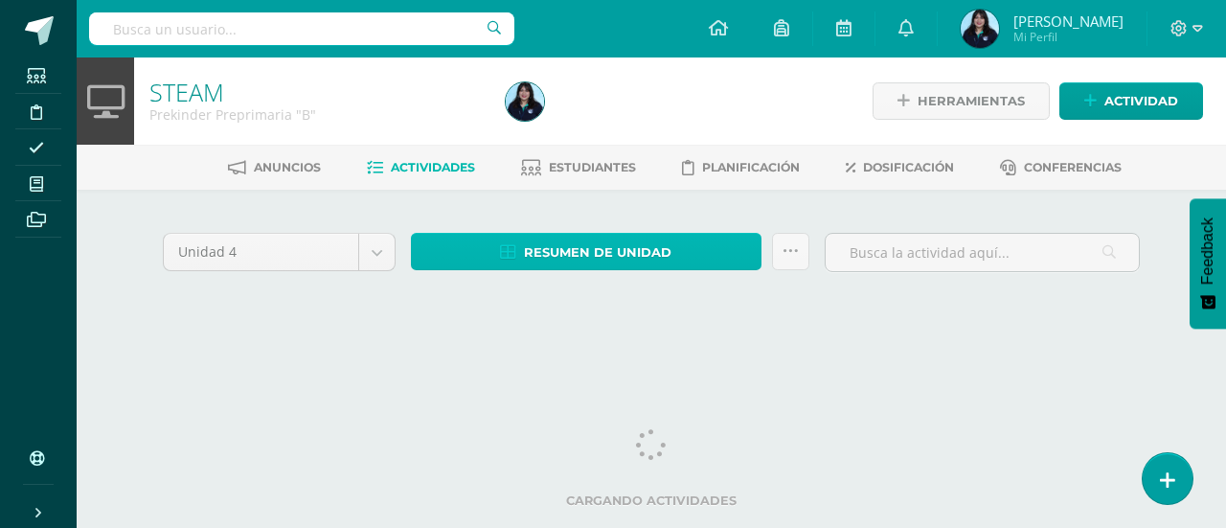
click at [600, 252] on span "Resumen de unidad" at bounding box center [597, 252] width 147 height 35
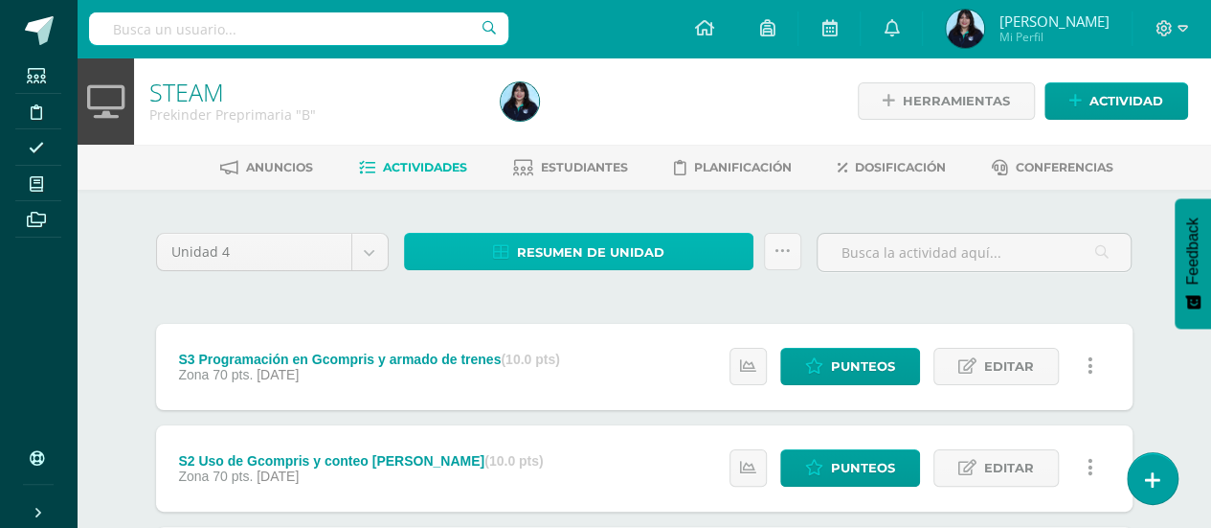
click at [648, 252] on span "Resumen de unidad" at bounding box center [590, 252] width 147 height 35
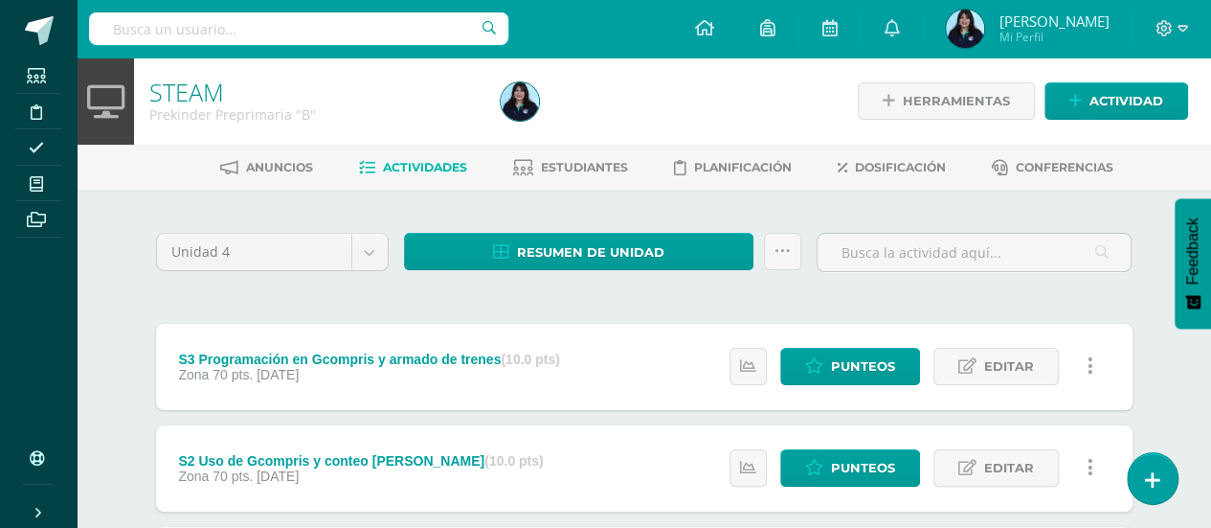
click at [668, 344] on div "S3 Programación en Gcompris y armado de trenes (10.0 pts) Zona 70 pts. 16 de Oc…" at bounding box center [644, 367] width 977 height 86
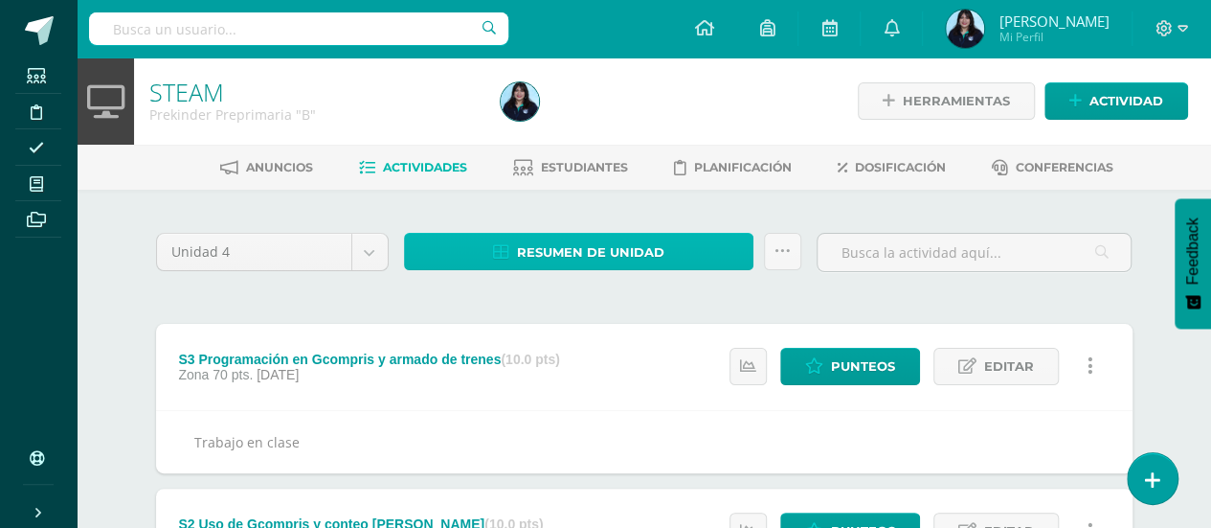
click at [648, 246] on span "Resumen de unidad" at bounding box center [590, 252] width 147 height 35
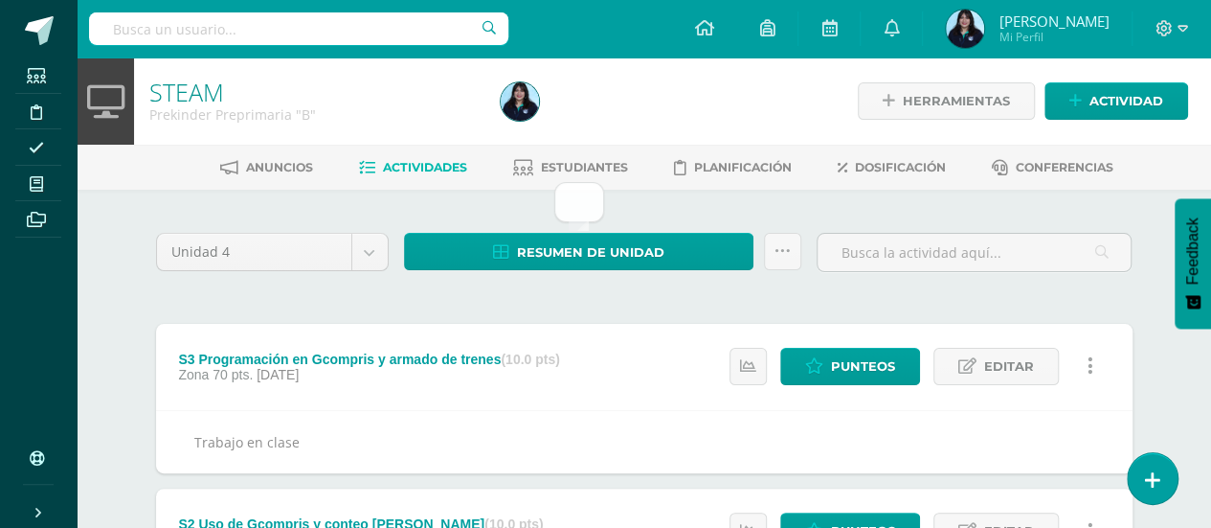
click at [651, 276] on div "Resumen de unidad Subir actividades en masa Enviar punteos a revision Historial…" at bounding box center [603, 260] width 414 height 55
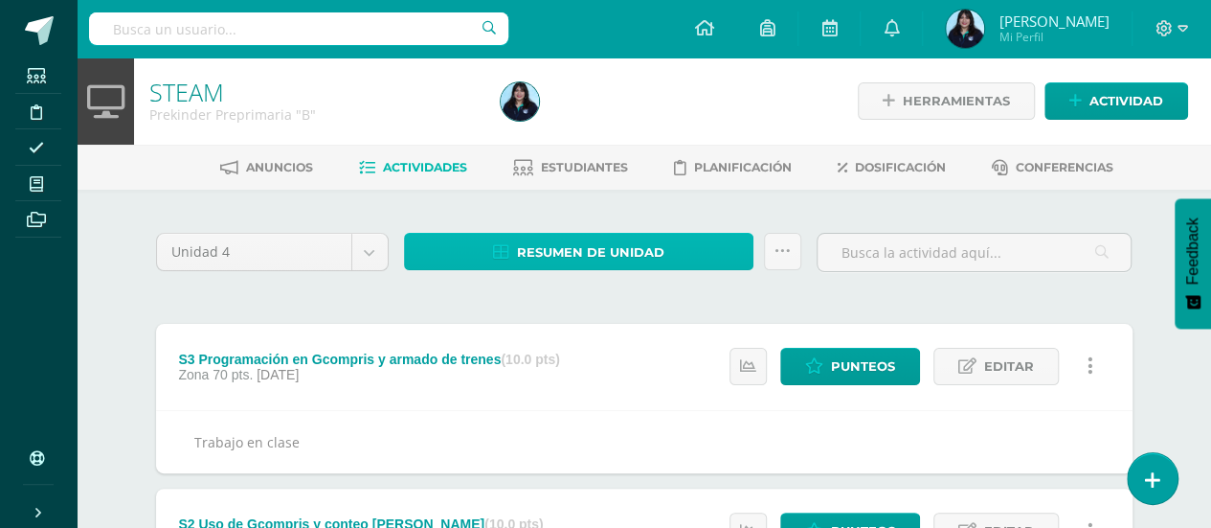
click at [666, 250] on link "Resumen de unidad" at bounding box center [579, 251] width 350 height 37
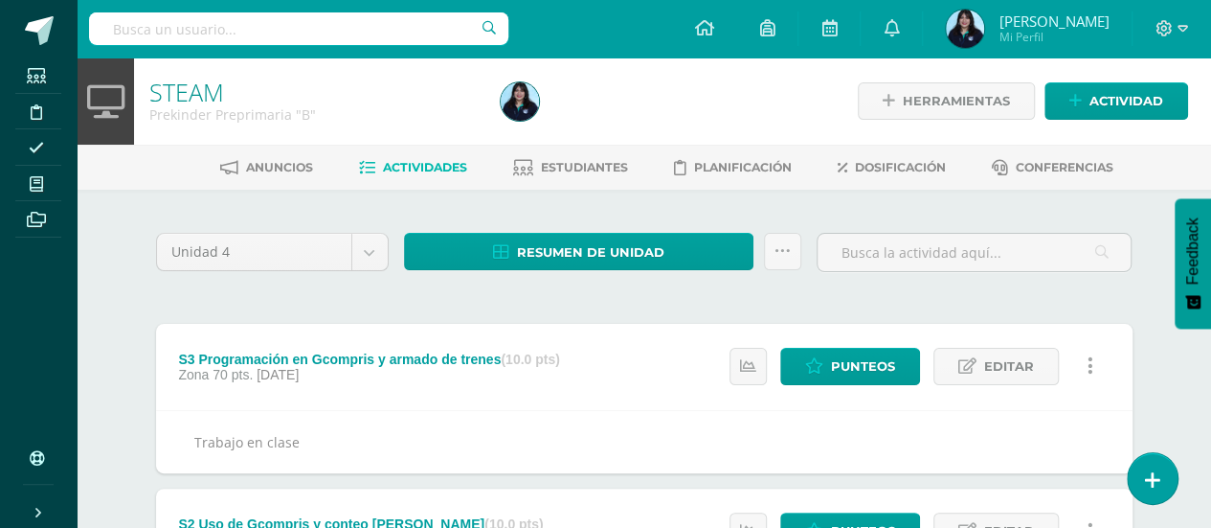
click at [661, 324] on div "S3 Programación en Gcompris y armado de trenes (10.0 pts) Zona 70 pts. 16 de Oc…" at bounding box center [644, 367] width 977 height 86
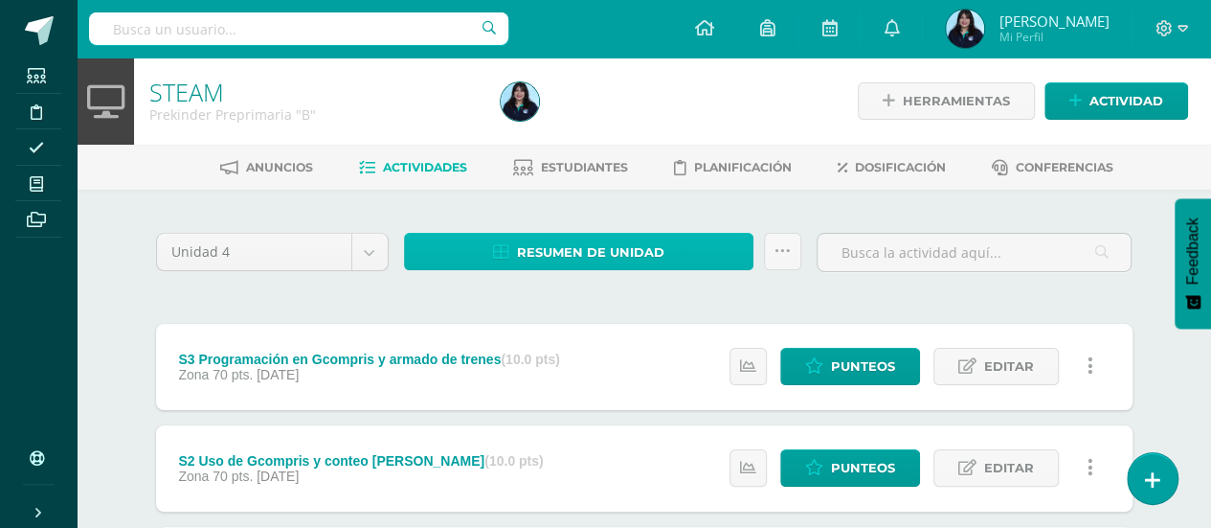
click at [634, 250] on span "Resumen de unidad" at bounding box center [590, 252] width 147 height 35
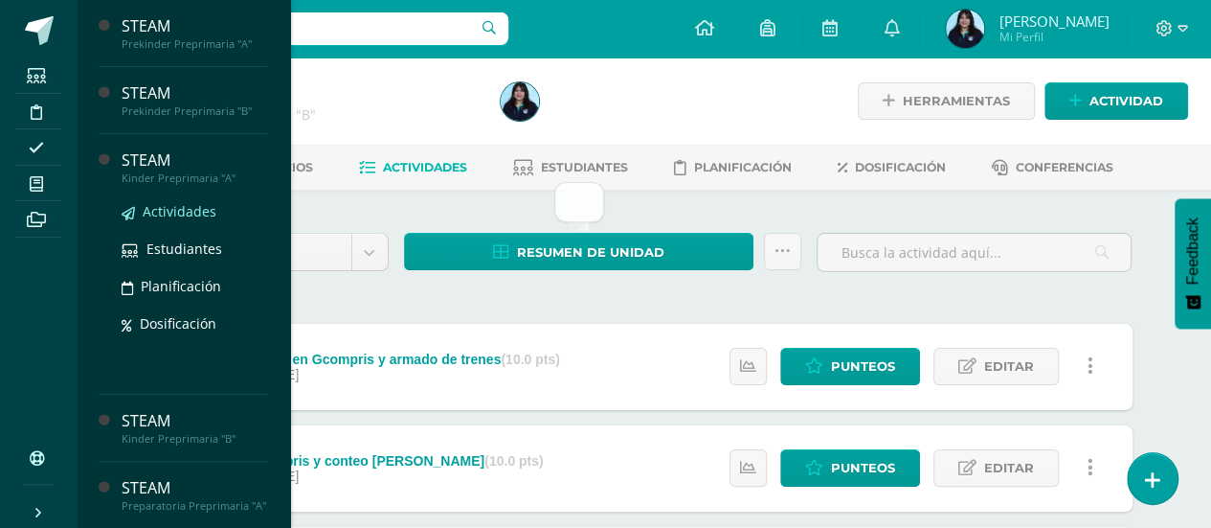
click at [188, 208] on span "Actividades" at bounding box center [180, 211] width 74 height 18
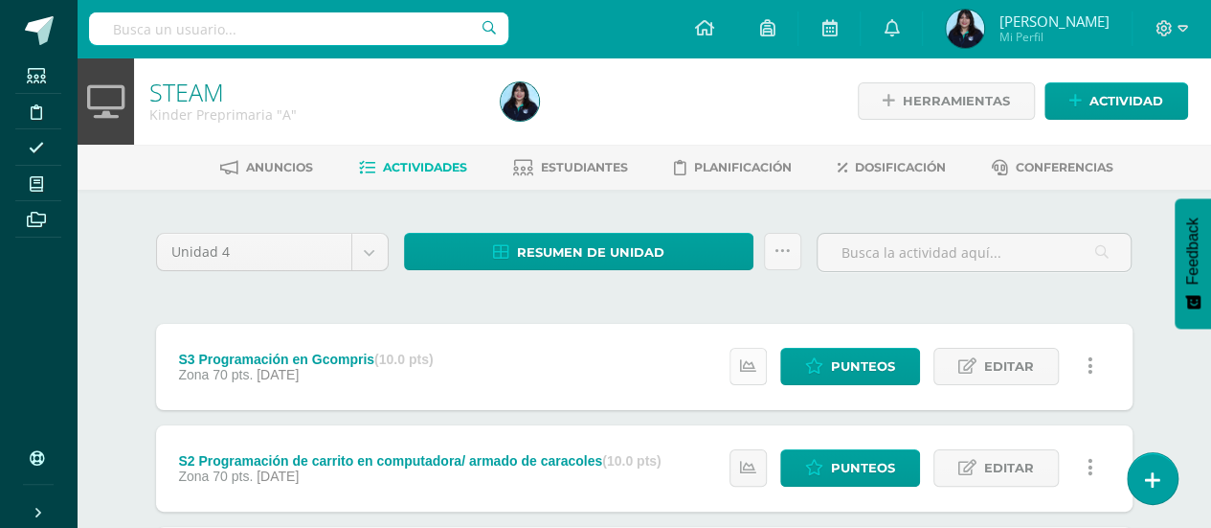
drag, startPoint x: 0, startPoint y: 0, endPoint x: 764, endPoint y: 372, distance: 850.1
click at [764, 372] on link at bounding box center [748, 366] width 37 height 37
click at [642, 361] on div "S3 Programación en Gcompris (10.0 pts) Zona 70 pts. 16 de Octubre Punteos Edita…" at bounding box center [644, 367] width 977 height 86
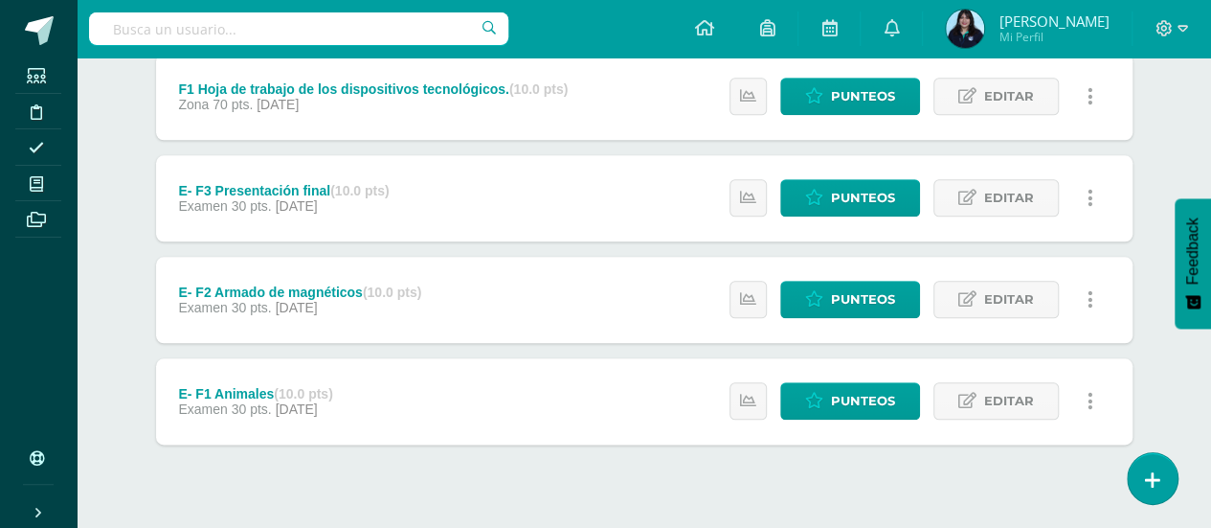
scroll to position [977, 0]
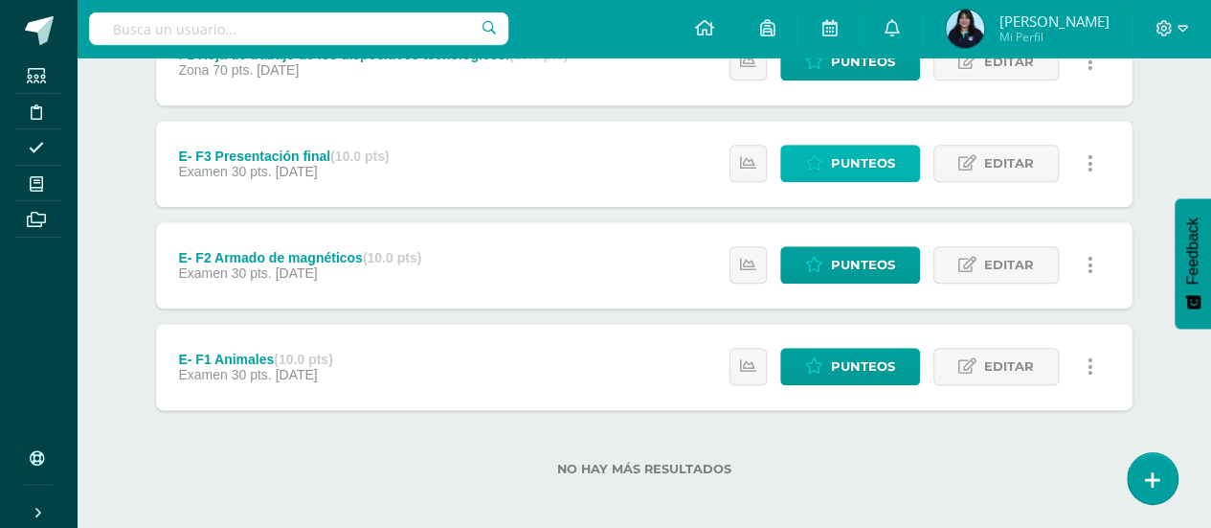
click at [854, 152] on span "Punteos" at bounding box center [863, 163] width 64 height 35
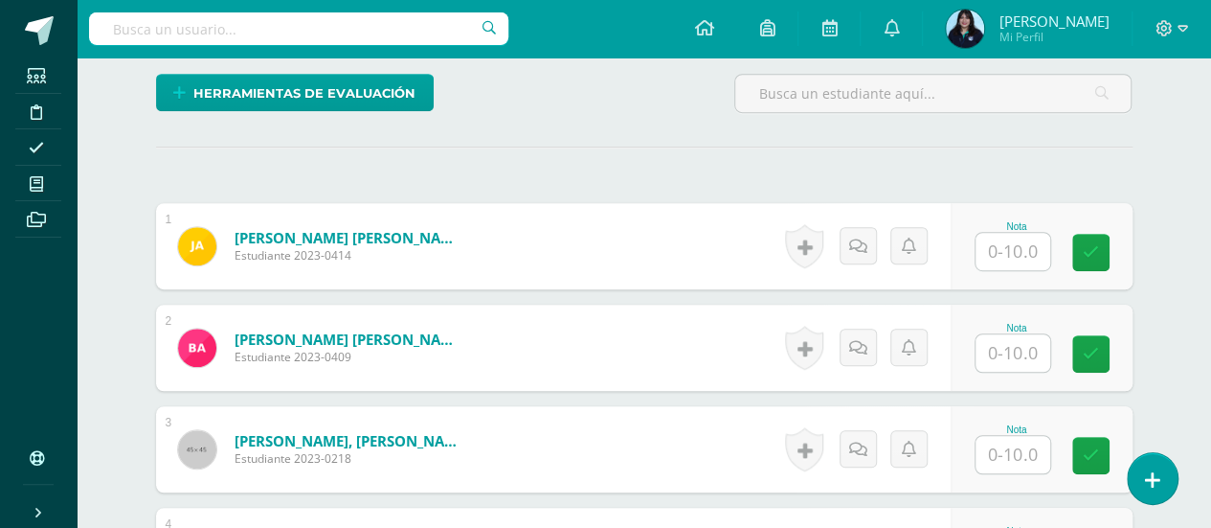
scroll to position [550, 0]
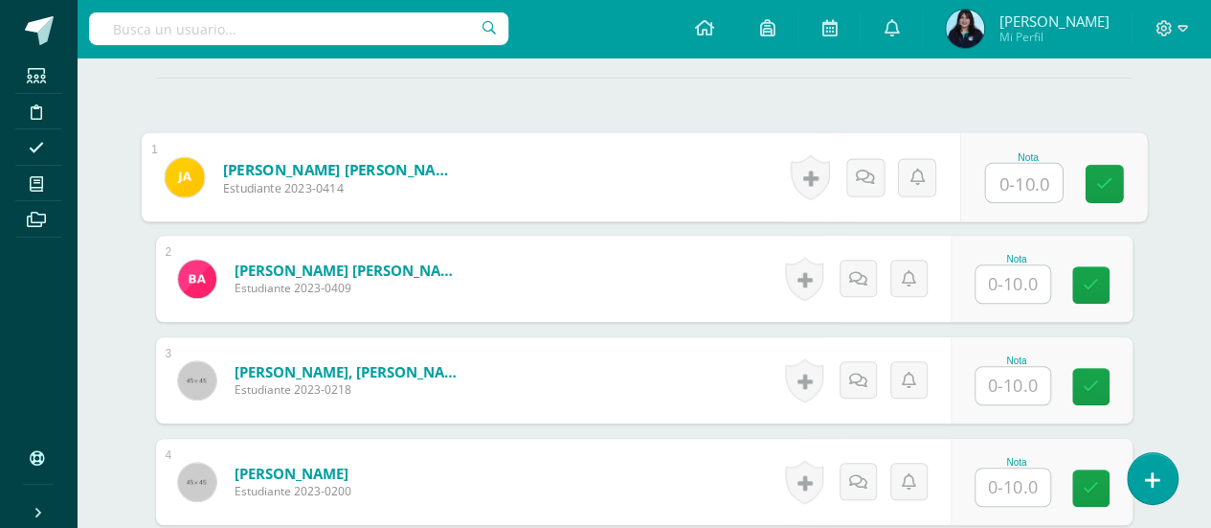
click at [1005, 180] on input "text" at bounding box center [1023, 183] width 77 height 38
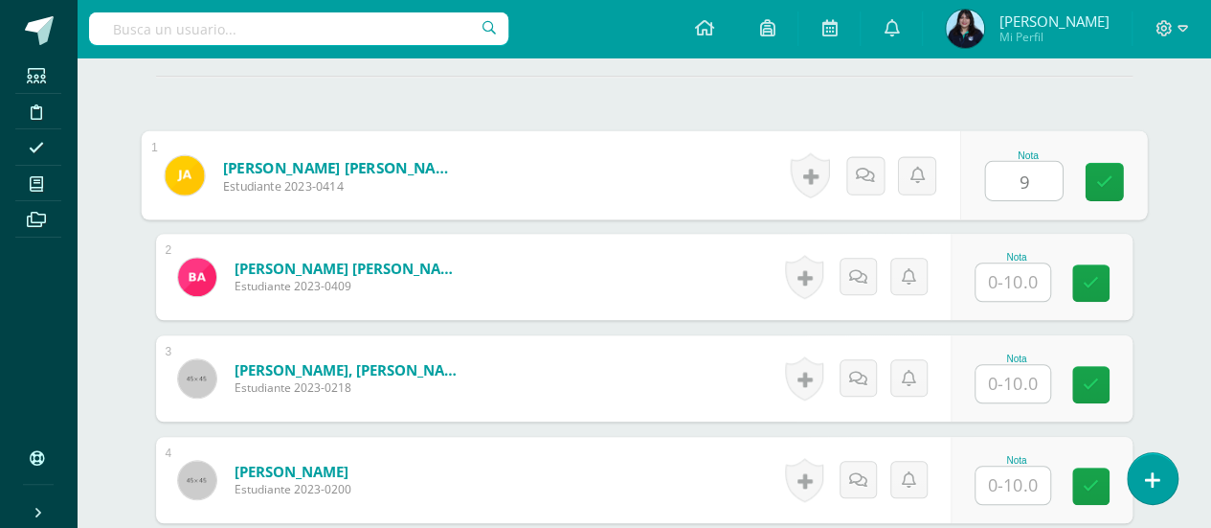
type input "9"
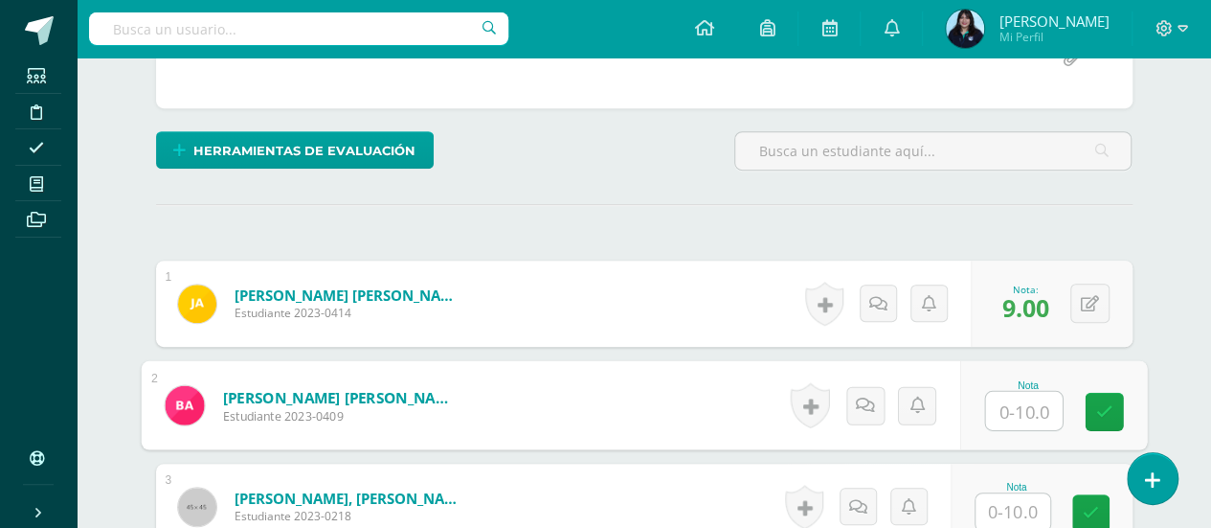
scroll to position [423, 0]
